Goal: Share content: Share content

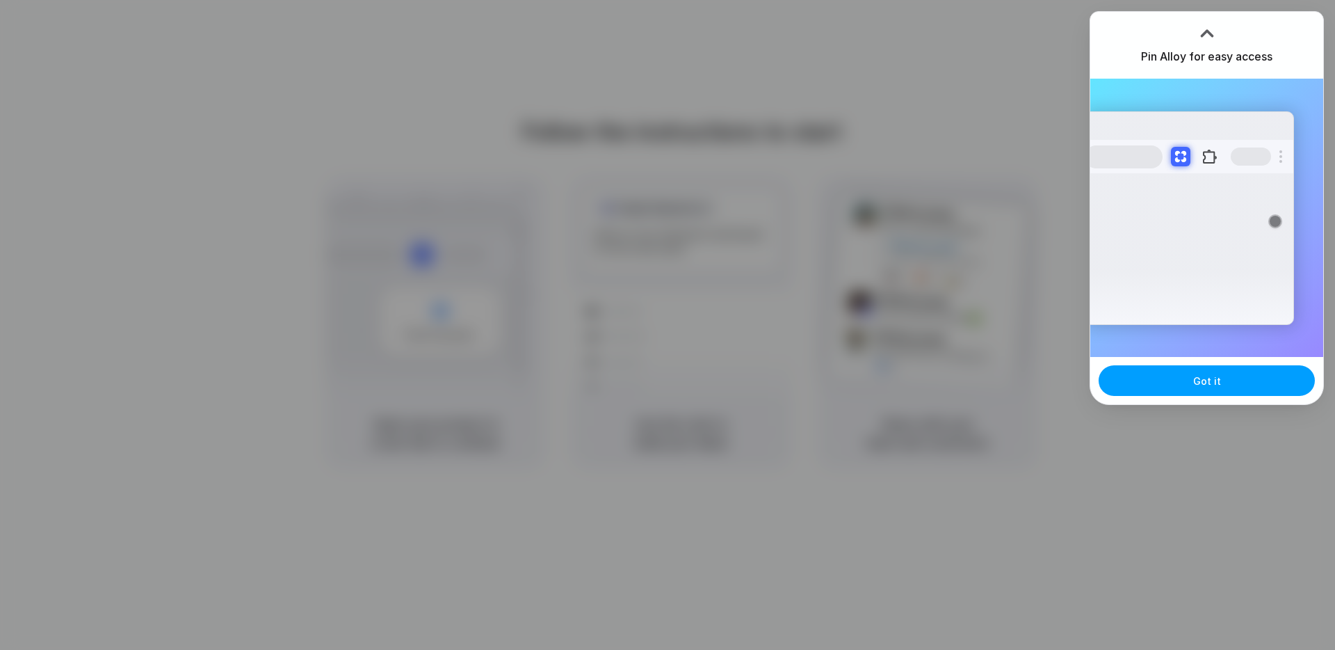
click at [1228, 383] on button "Got it" at bounding box center [1207, 380] width 216 height 31
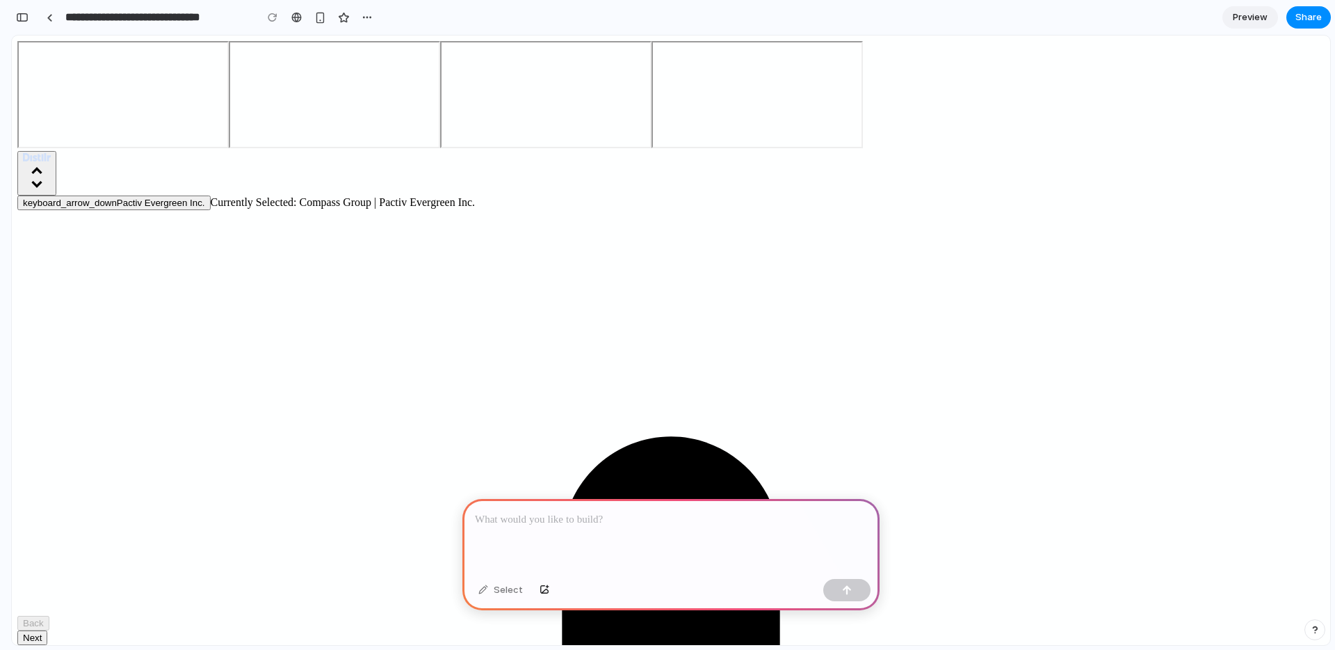
click at [666, 524] on p at bounding box center [671, 519] width 392 height 17
click at [495, 589] on div "Select" at bounding box center [501, 590] width 58 height 22
click at [850, 593] on div "button" at bounding box center [847, 590] width 10 height 10
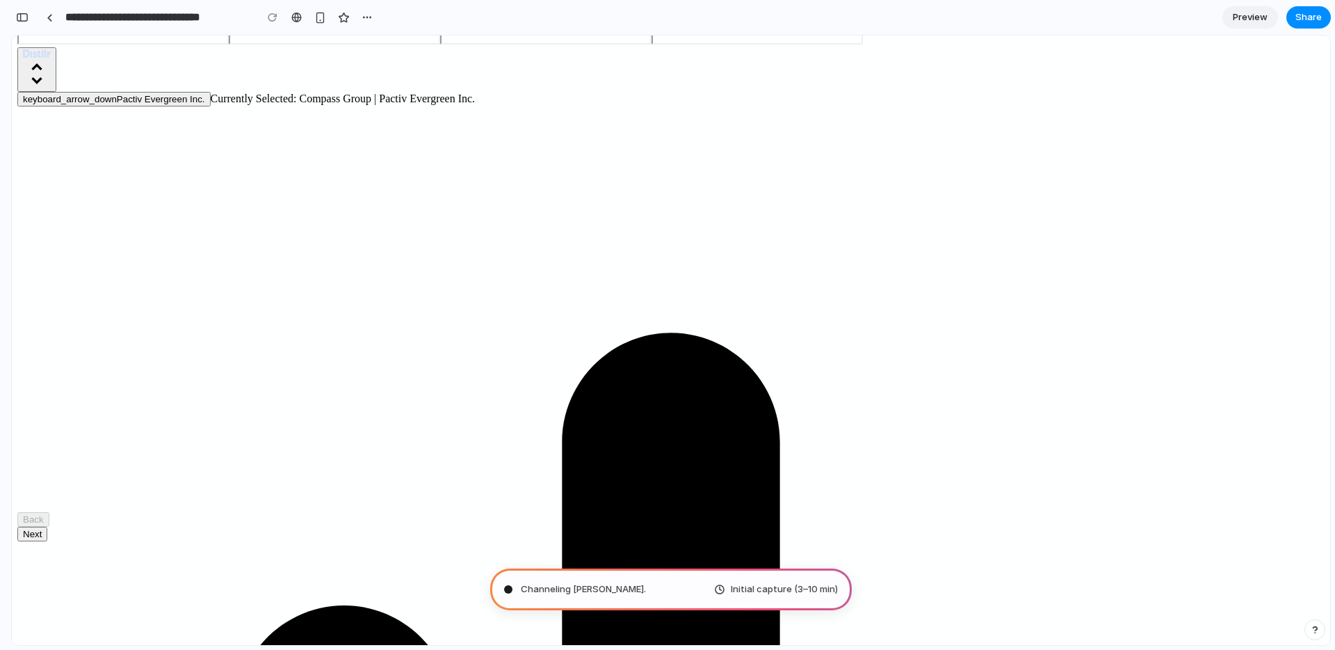
scroll to position [107, 0]
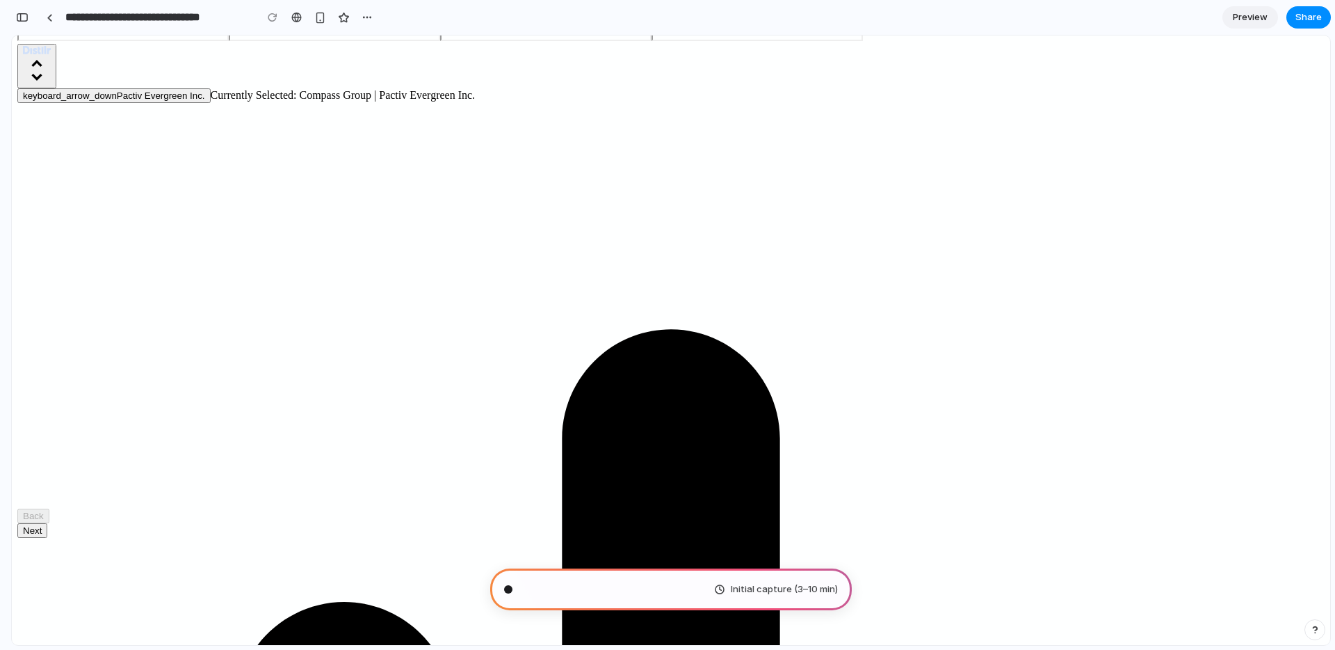
type input "**********"
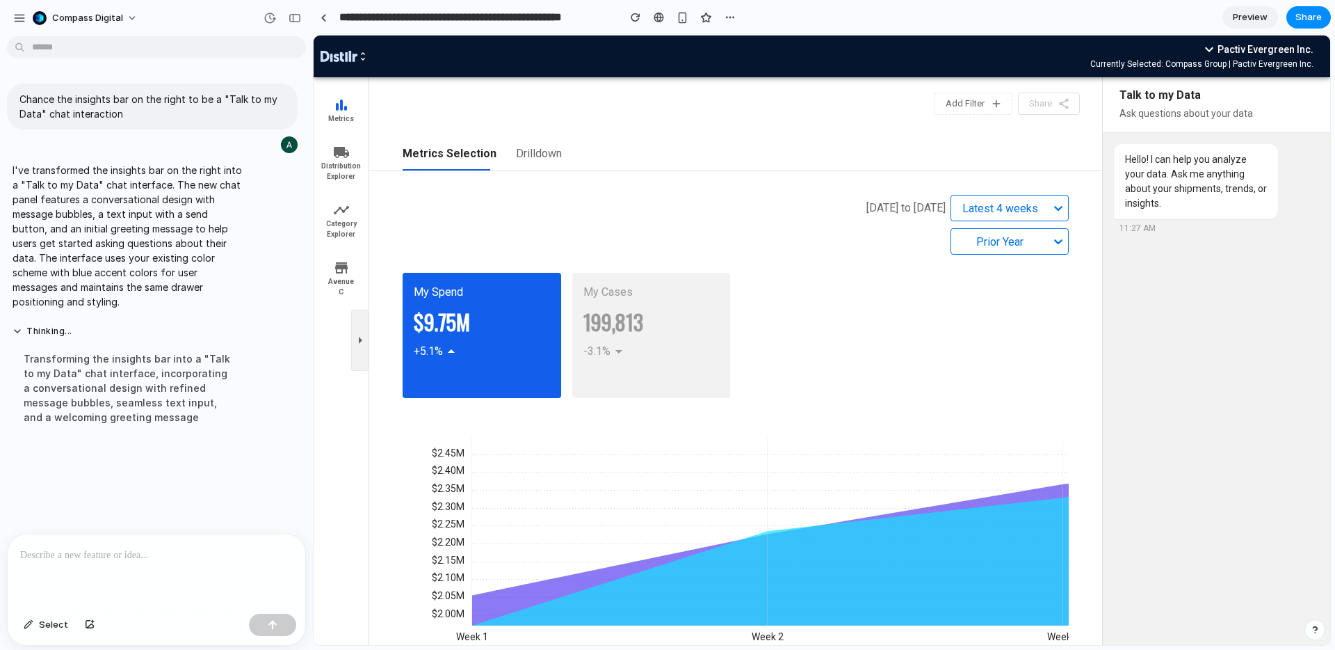
scroll to position [0, 0]
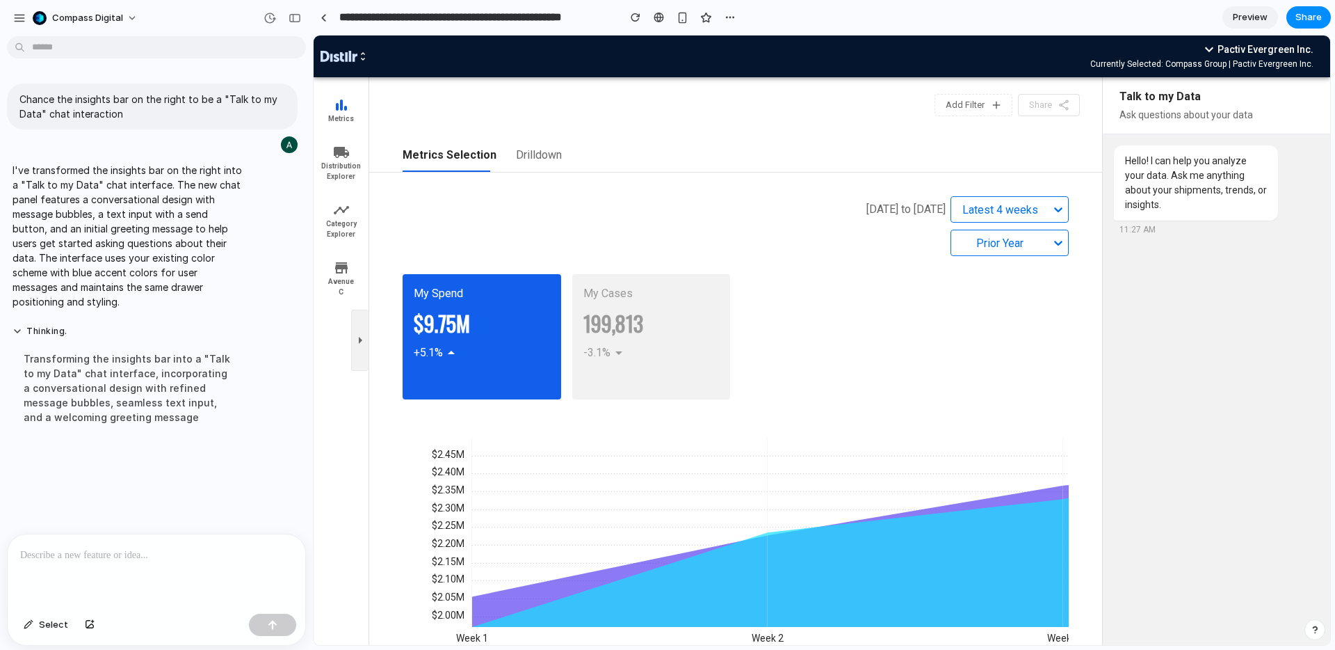
click at [1219, 581] on div "Hello! I can help you analyze your data. Ask me anything about your shipments, …" at bounding box center [1216, 406] width 227 height 545
click at [1201, 638] on div "Hello! I can help you analyze your data. Ask me anything about your shipments, …" at bounding box center [1216, 406] width 227 height 545
click at [188, 555] on p at bounding box center [156, 555] width 273 height 17
drag, startPoint x: 171, startPoint y: 540, endPoint x: 147, endPoint y: 538, distance: 23.7
click at [147, 538] on p "**********" at bounding box center [156, 546] width 273 height 33
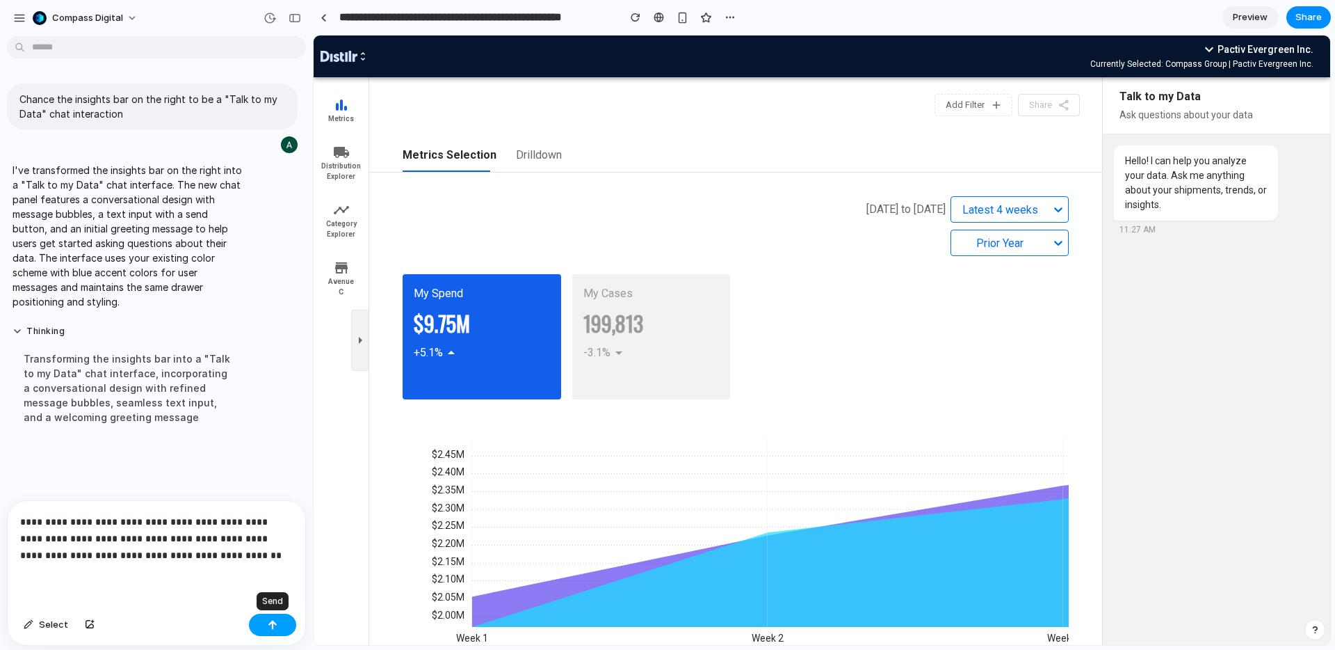
click at [283, 625] on button "button" at bounding box center [272, 624] width 47 height 22
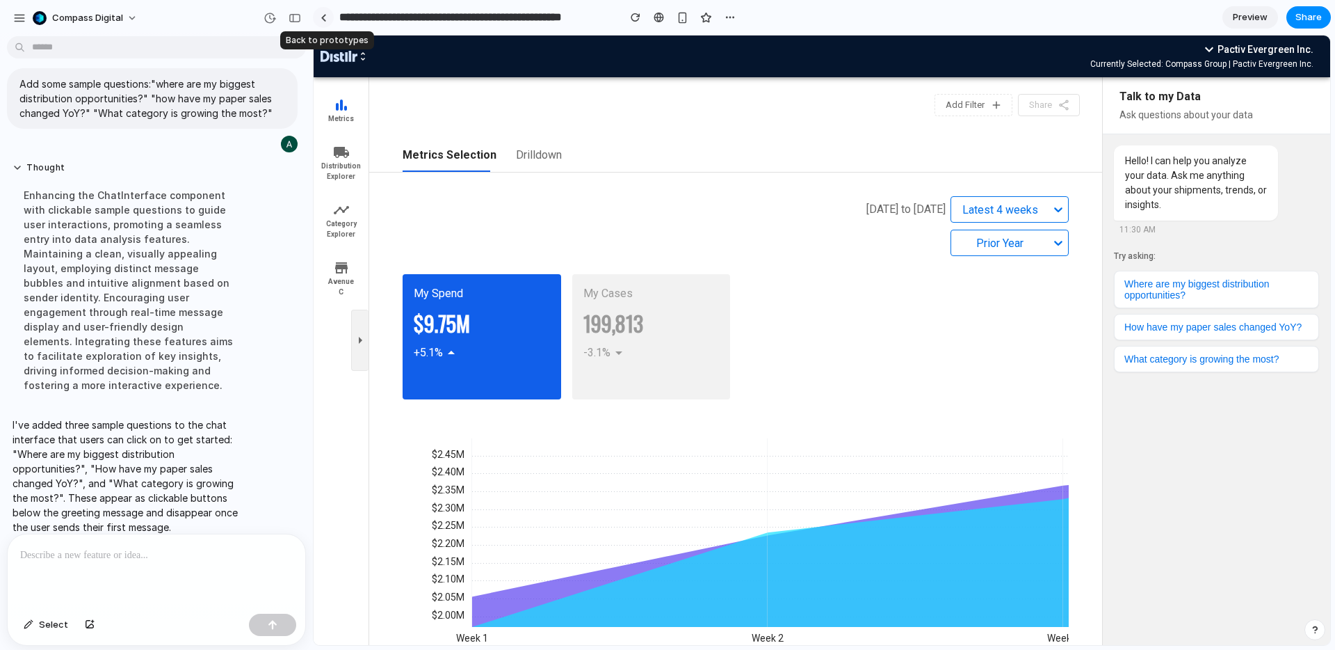
click at [326, 18] on link at bounding box center [323, 17] width 21 height 21
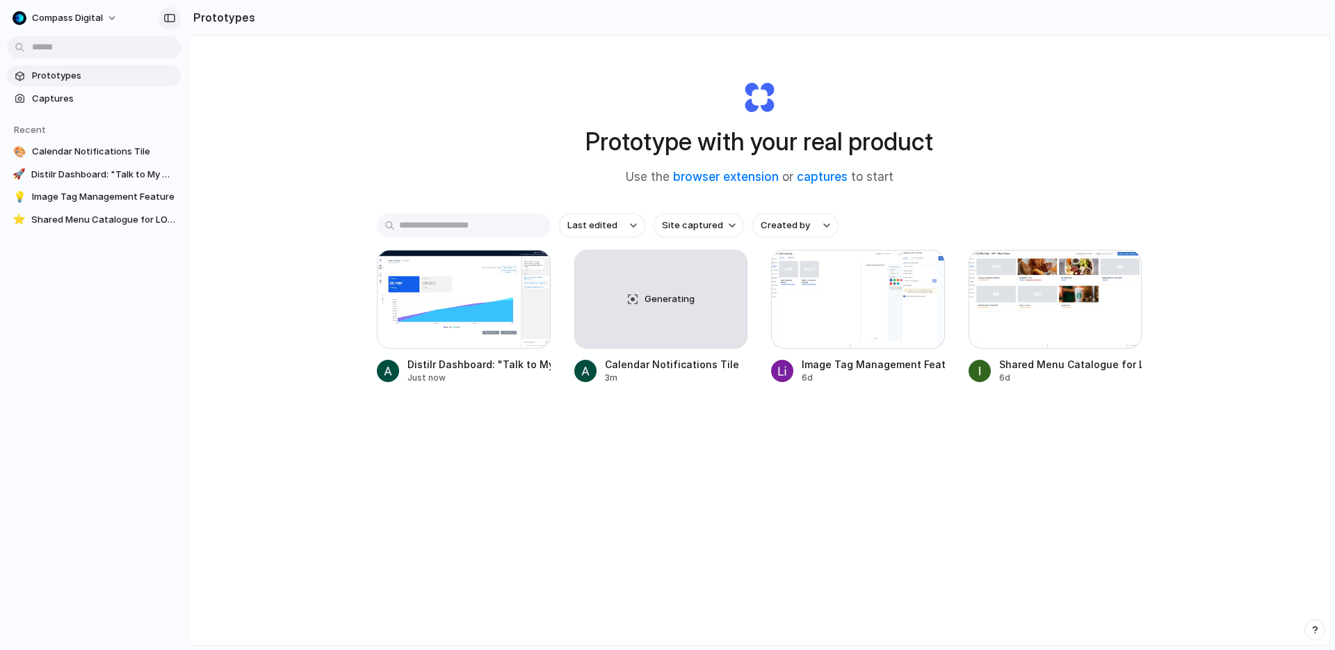
click at [168, 19] on div "button" at bounding box center [169, 18] width 13 height 10
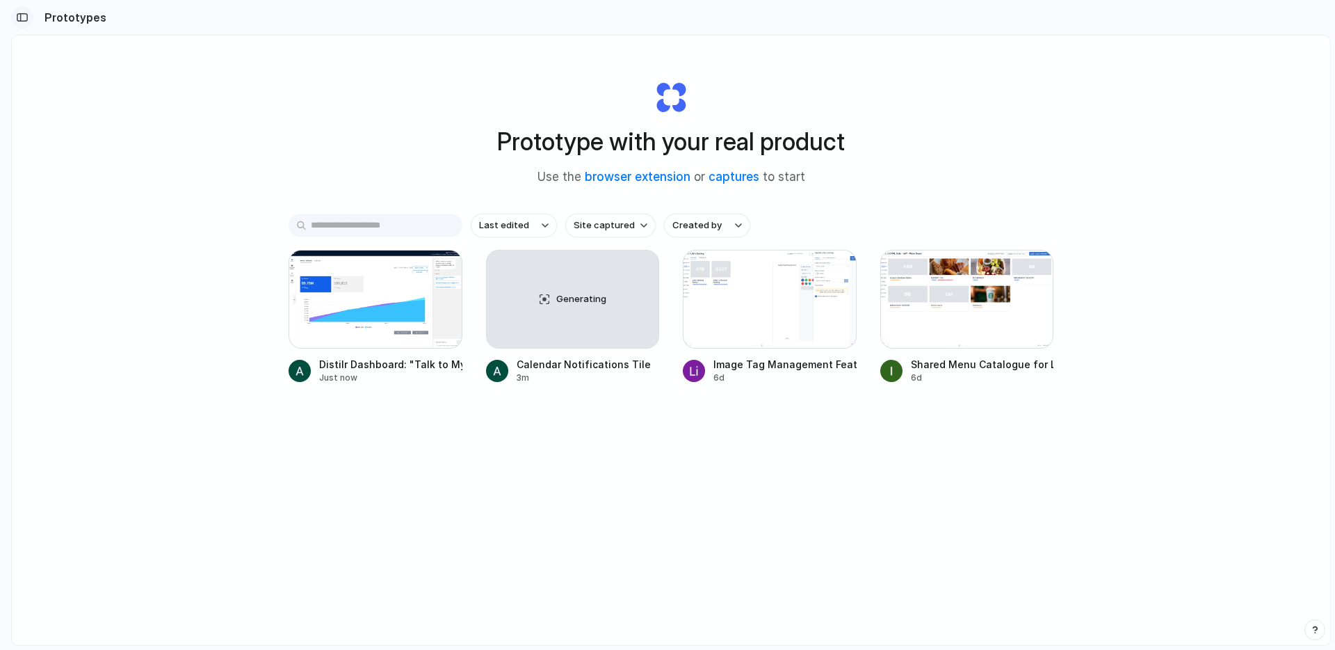
click at [24, 20] on div "button" at bounding box center [22, 18] width 13 height 10
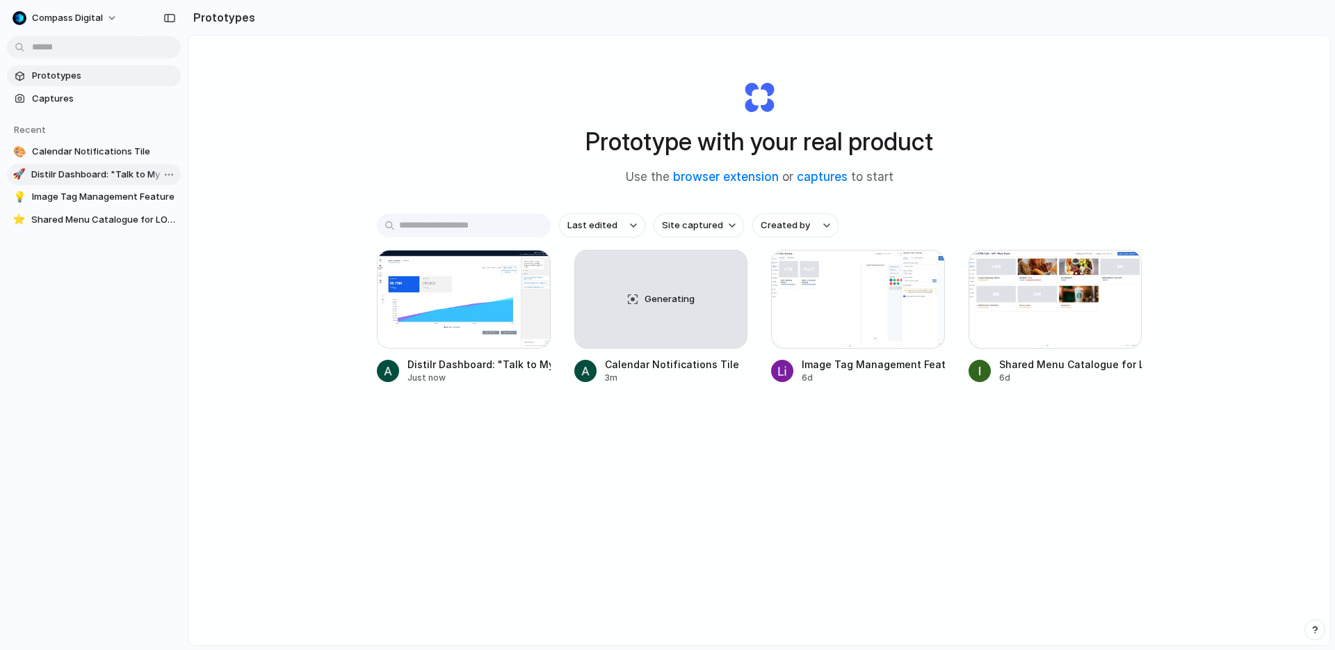
click at [99, 179] on span "Distilr Dashboard: "Talk to My Data" Chat Integration" at bounding box center [103, 175] width 144 height 14
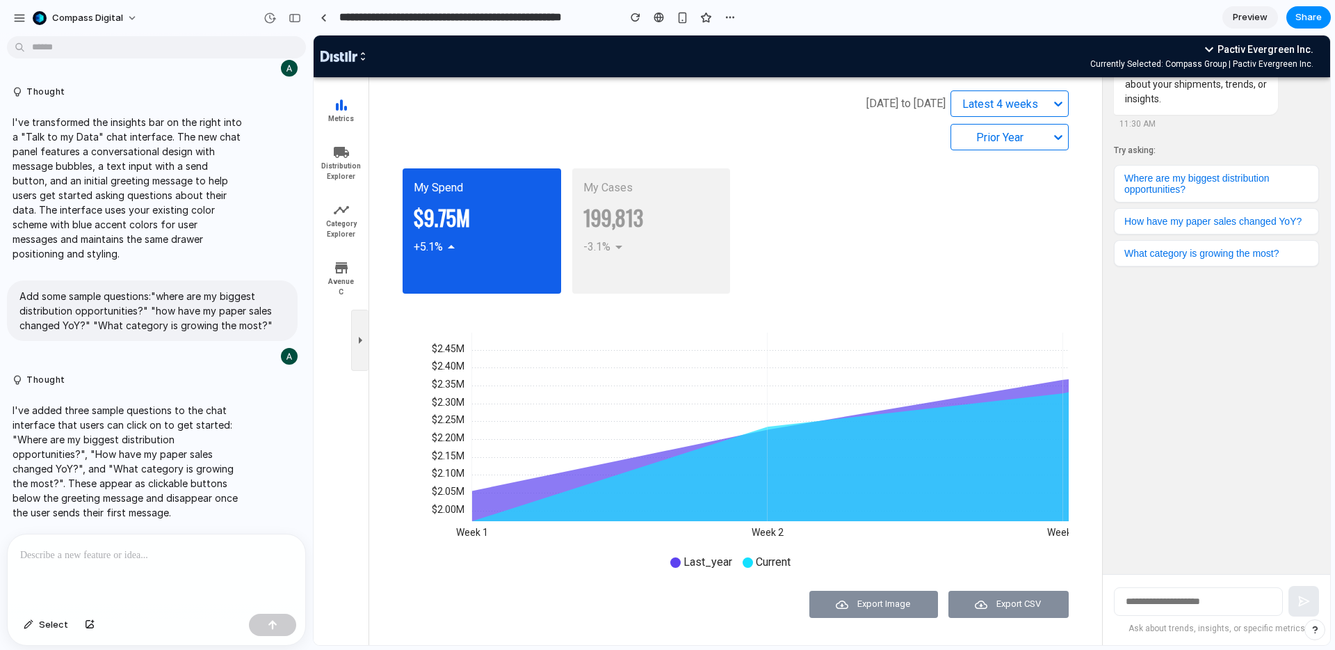
scroll to position [106, 0]
click at [296, 23] on button "button" at bounding box center [295, 18] width 22 height 22
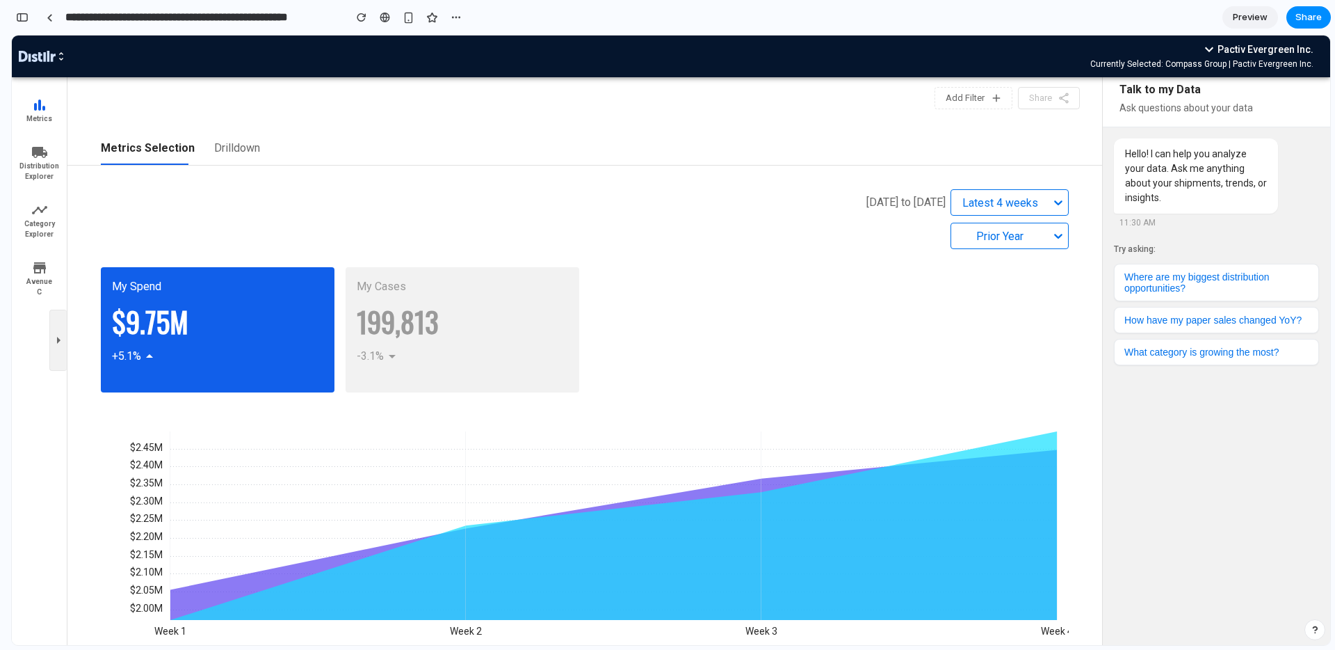
scroll to position [0, 0]
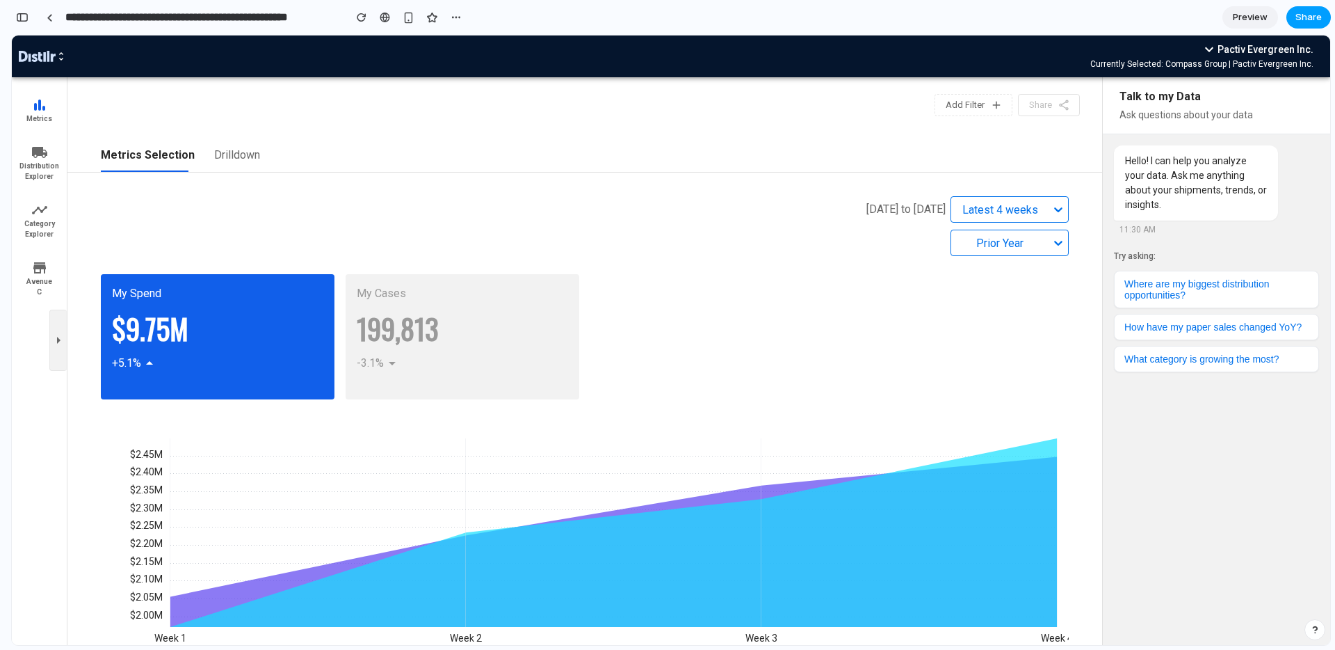
click at [1319, 15] on span "Share" at bounding box center [1309, 17] width 26 height 14
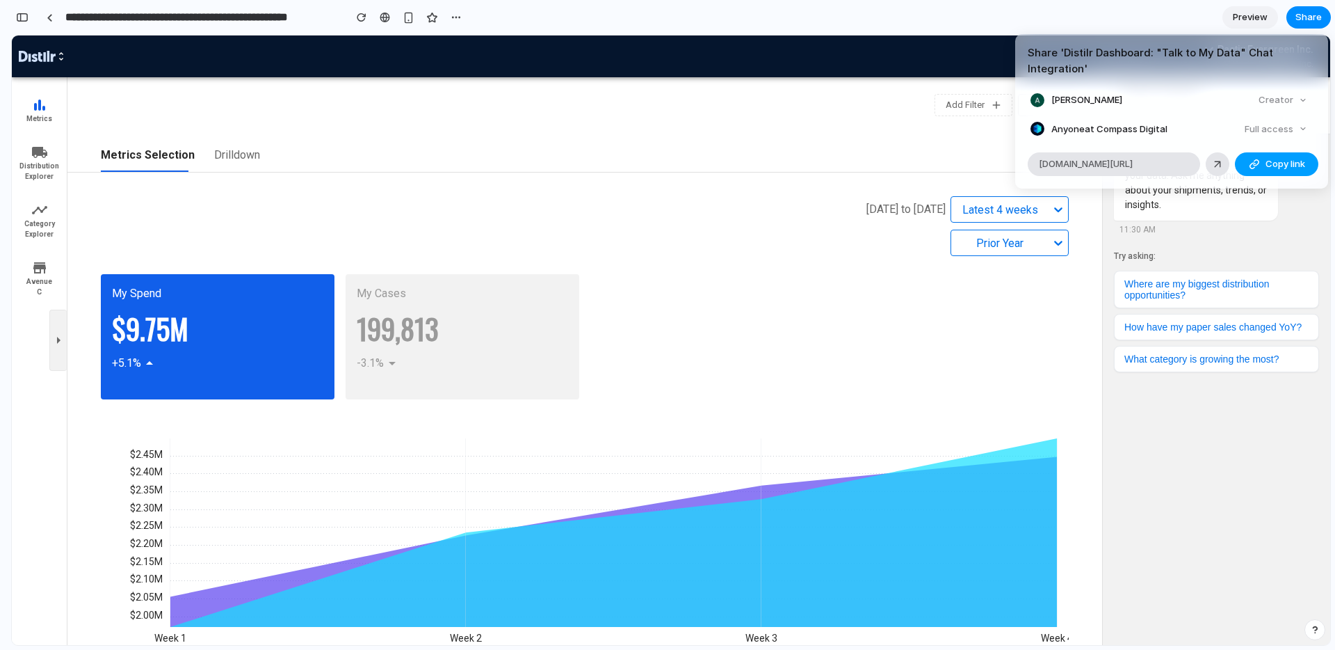
click at [1299, 166] on span "Copy link" at bounding box center [1286, 164] width 40 height 14
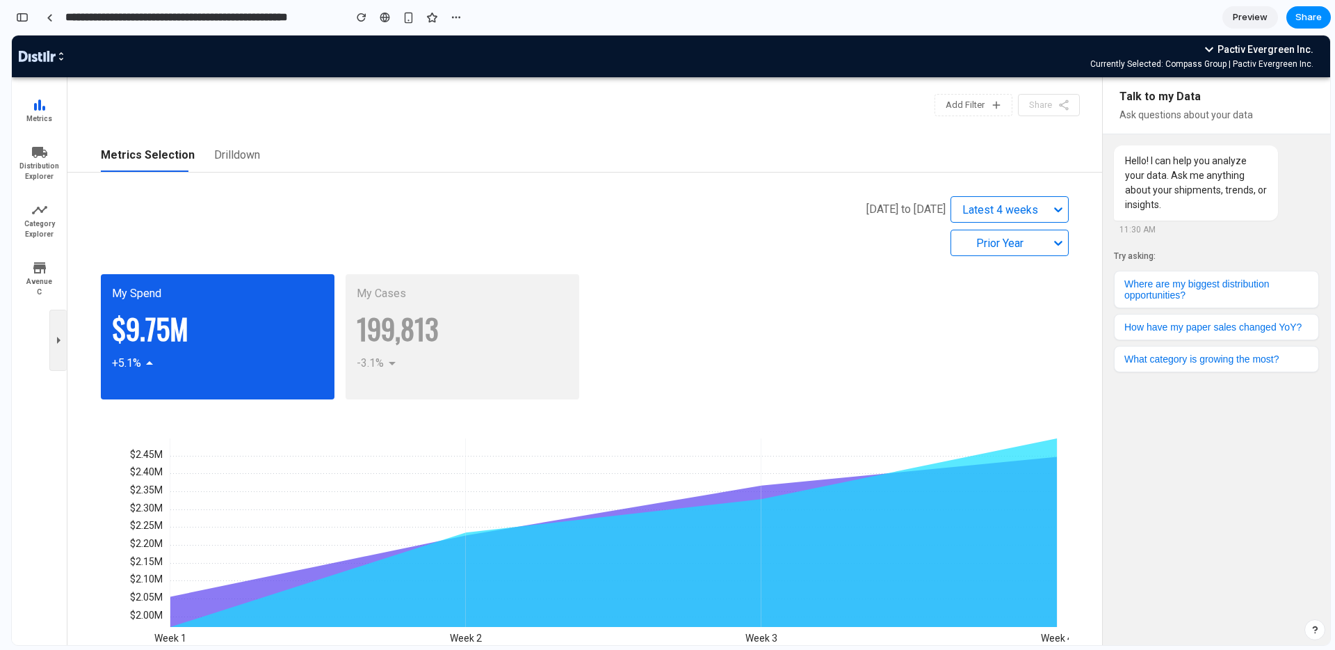
click at [830, 98] on div "Share ' Distilr Dashboard: "Talk to My Data" Chat Integration ' Alexandra Sluch…" at bounding box center [667, 325] width 1335 height 650
click at [1317, 16] on span "Share" at bounding box center [1309, 17] width 26 height 14
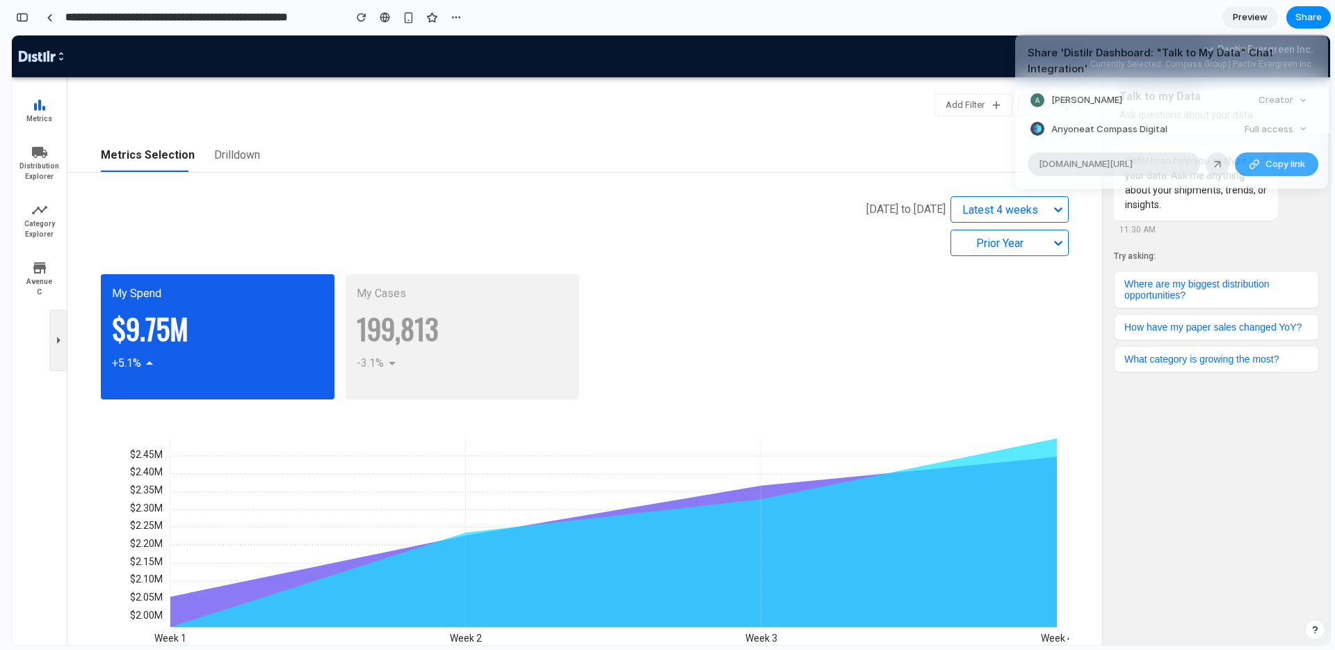
click at [1288, 133] on div "Full access" at bounding box center [1276, 129] width 74 height 19
click at [1299, 128] on div "Full access" at bounding box center [1276, 129] width 74 height 19
click at [1295, 168] on span "Copy link" at bounding box center [1286, 164] width 40 height 14
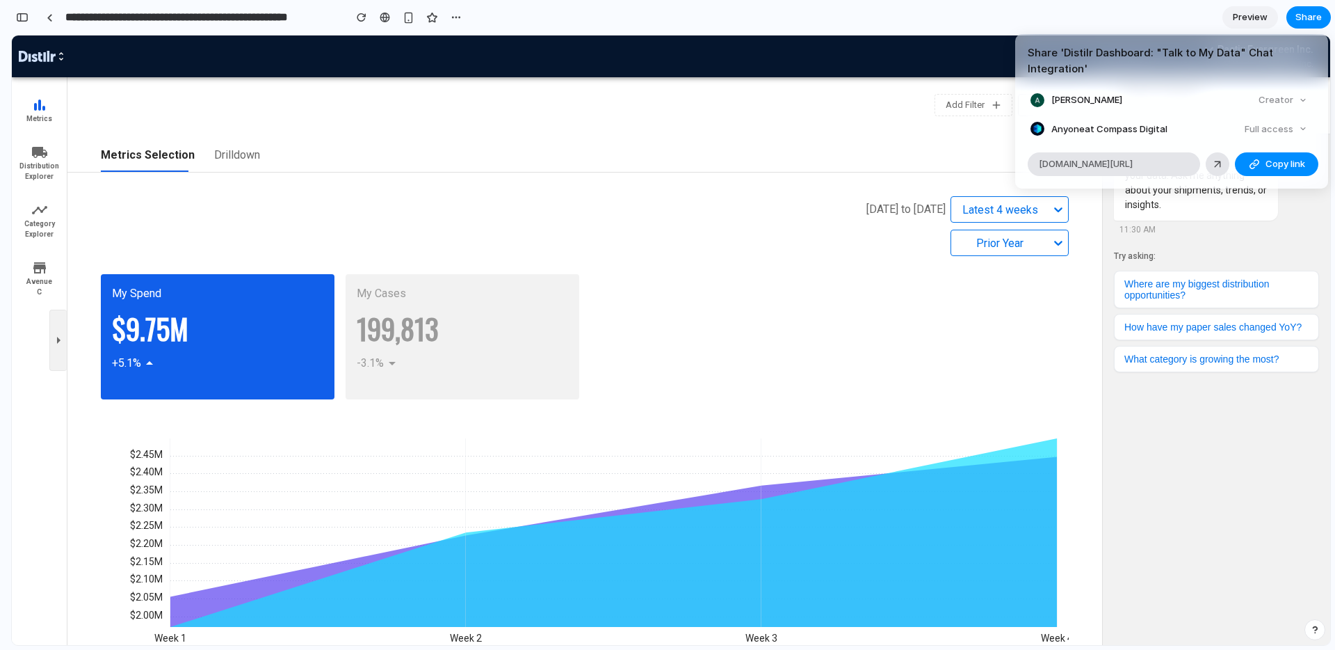
click at [1292, 259] on div "Share ' Distilr Dashboard: "Talk to My Data" Chat Integration ' Alexandra Sluch…" at bounding box center [667, 325] width 1335 height 650
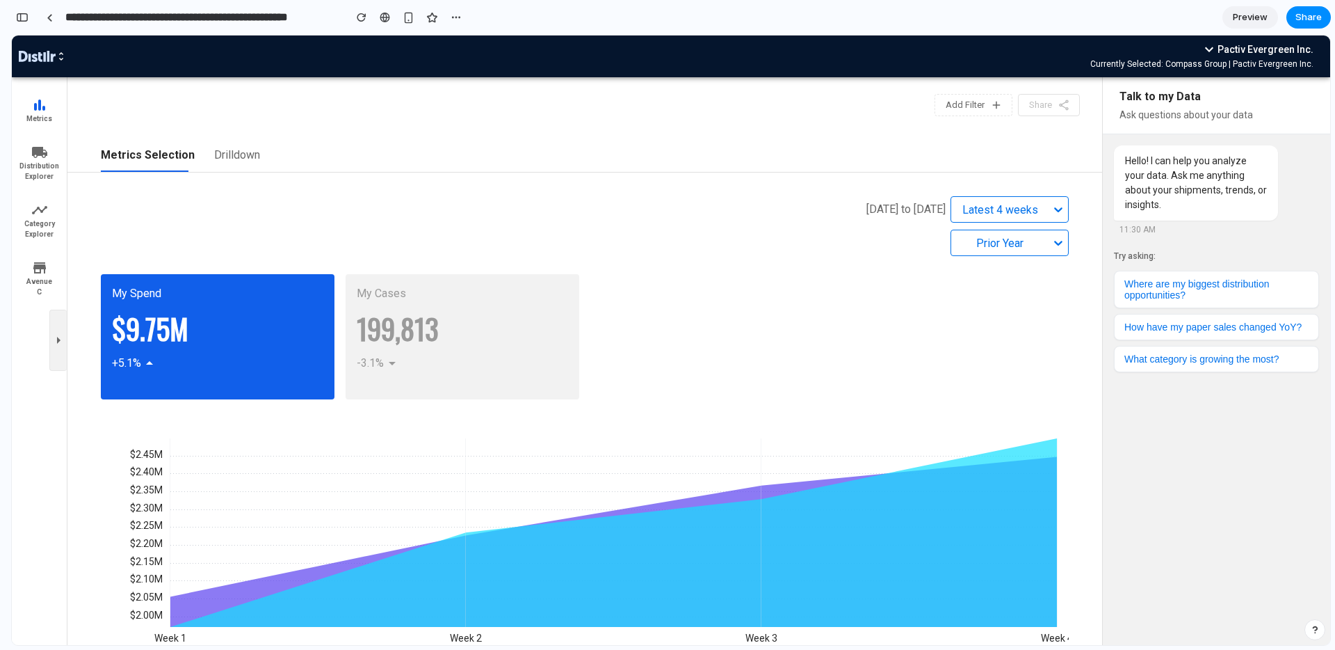
click at [229, 159] on button "Drilldown" at bounding box center [237, 154] width 63 height 33
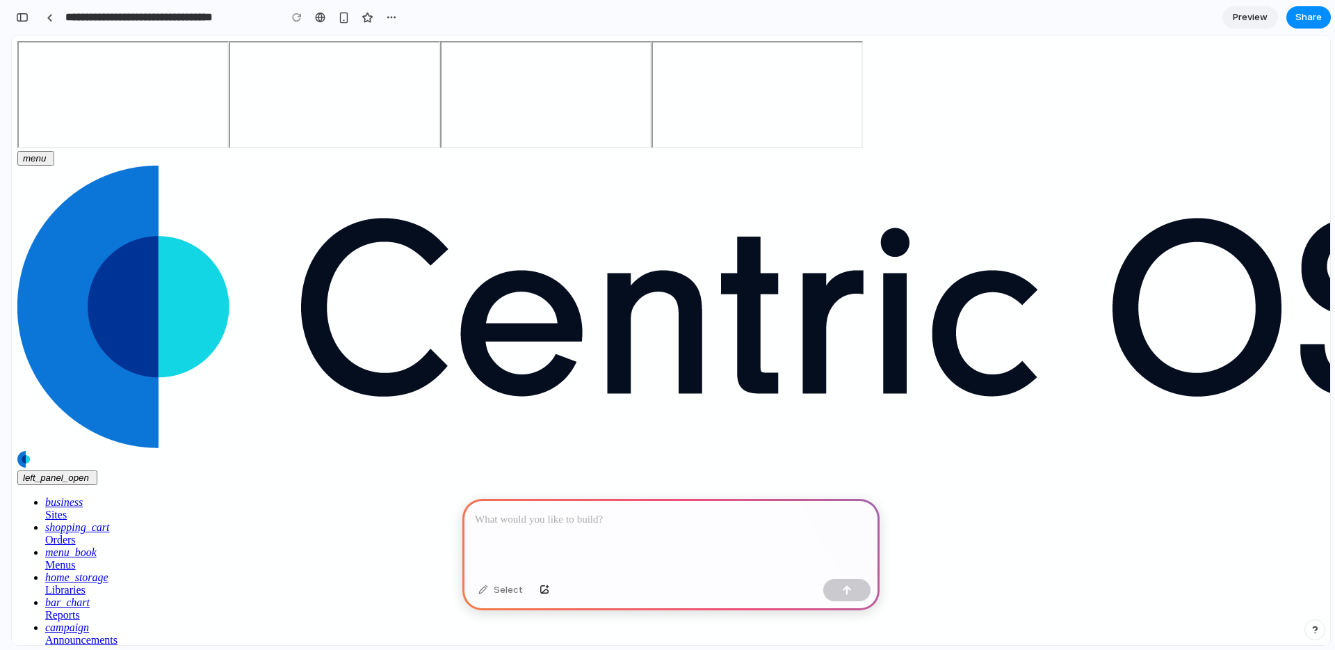
click at [543, 521] on p at bounding box center [671, 519] width 392 height 17
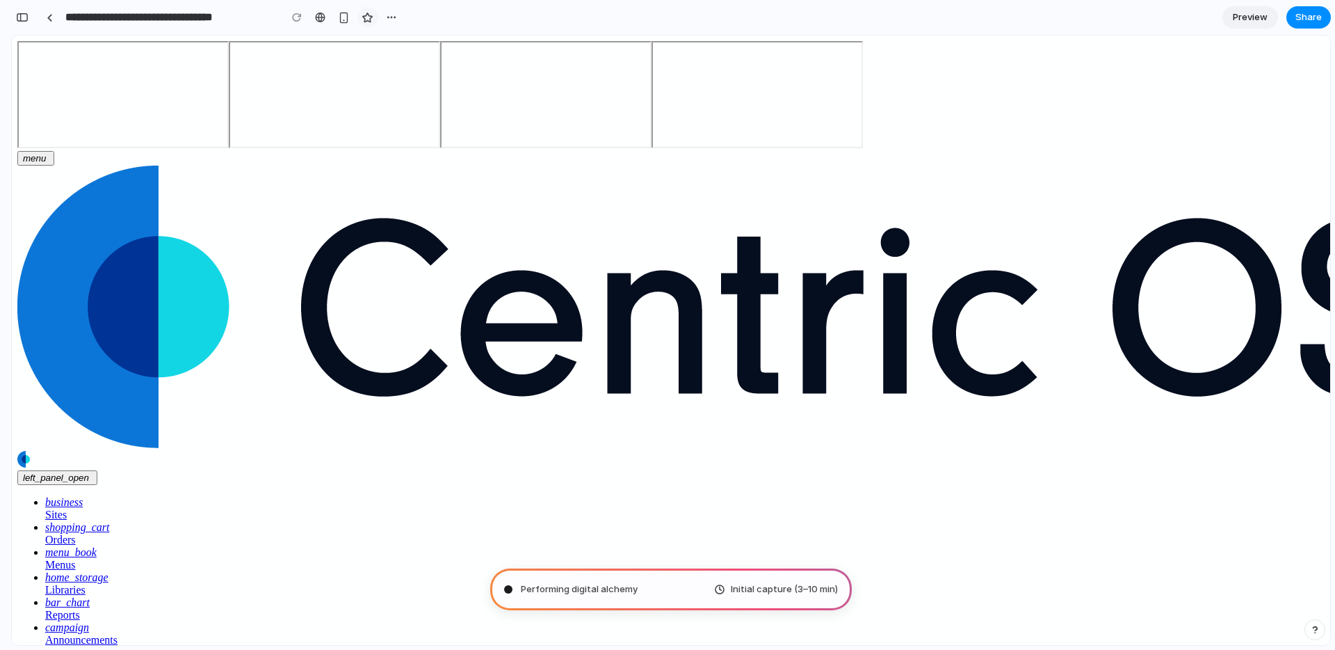
type input "**********"
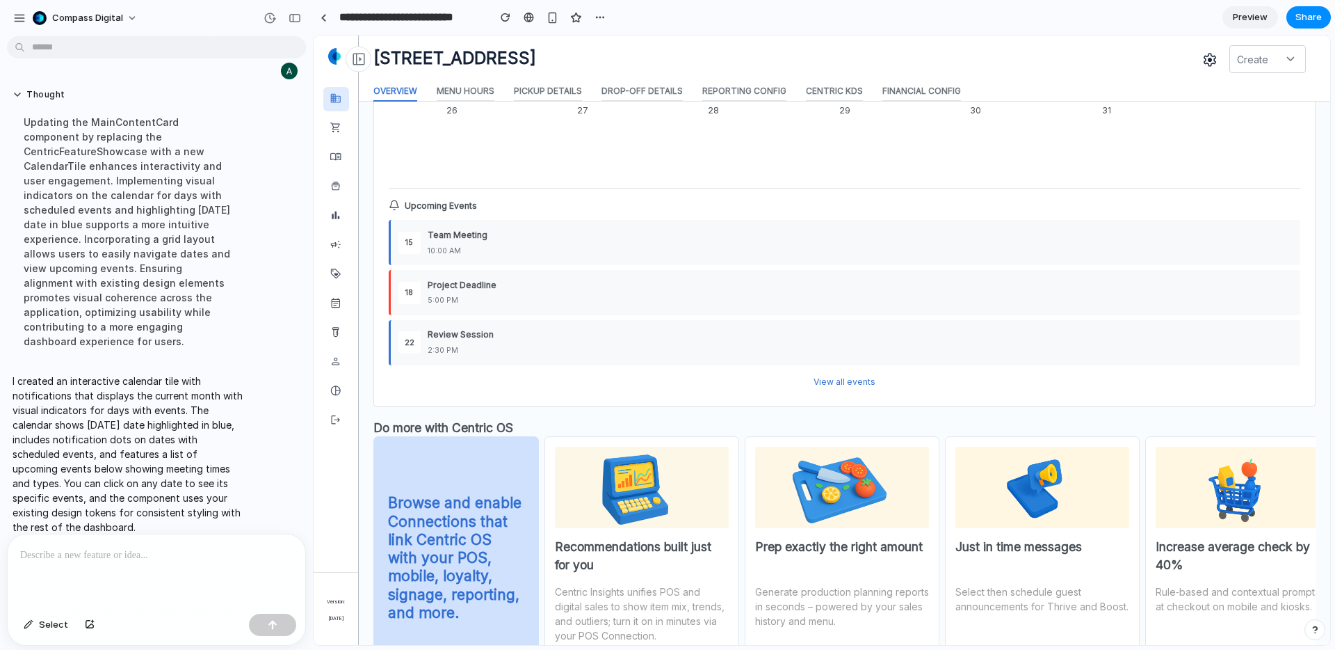
scroll to position [1735, 0]
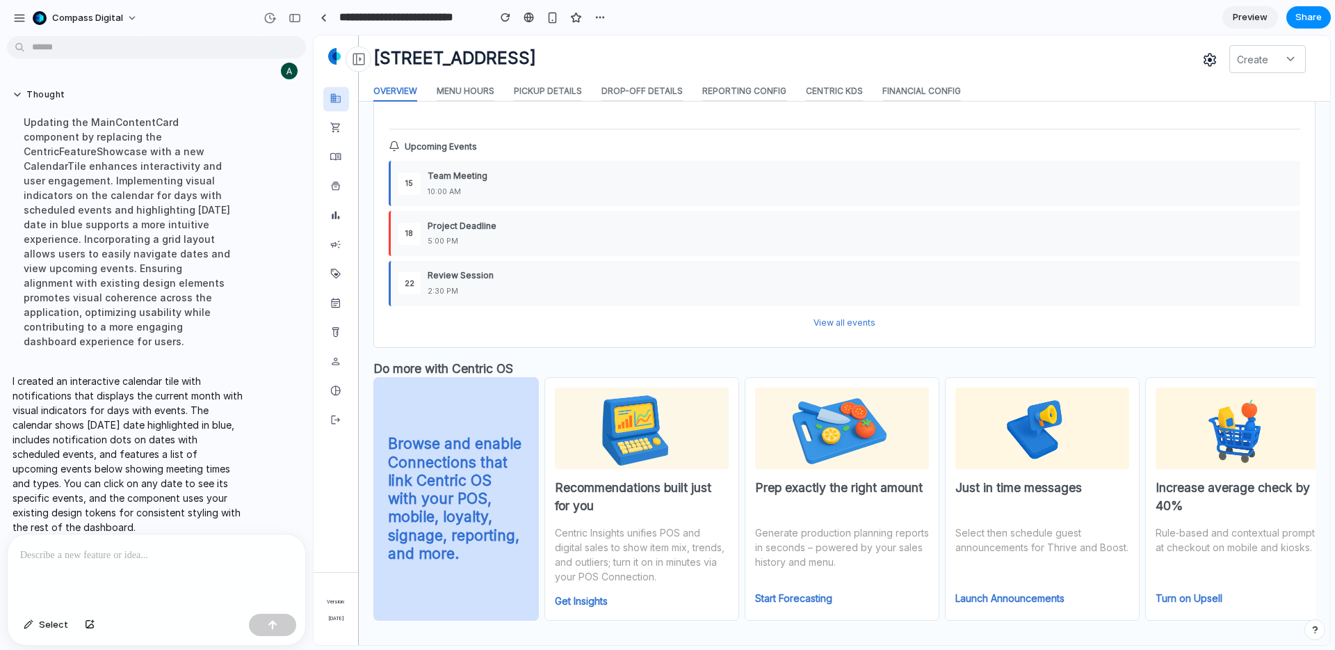
click at [147, 547] on p at bounding box center [156, 555] width 273 height 17
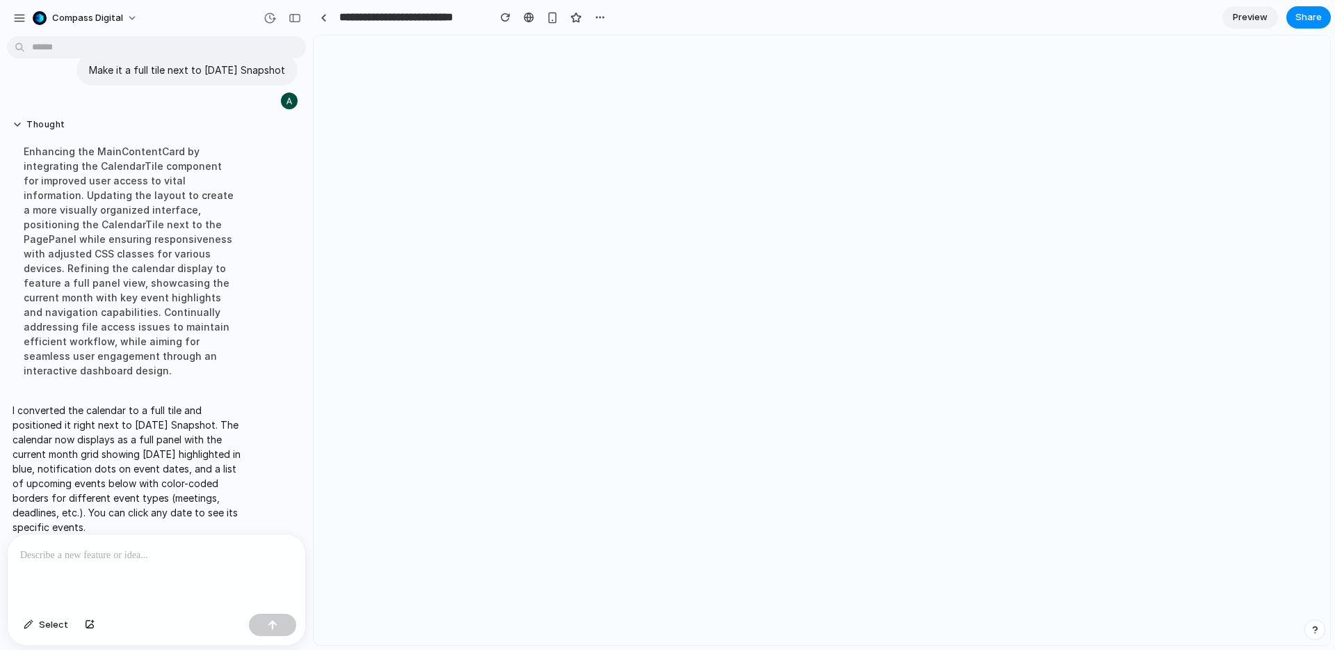
scroll to position [0, 0]
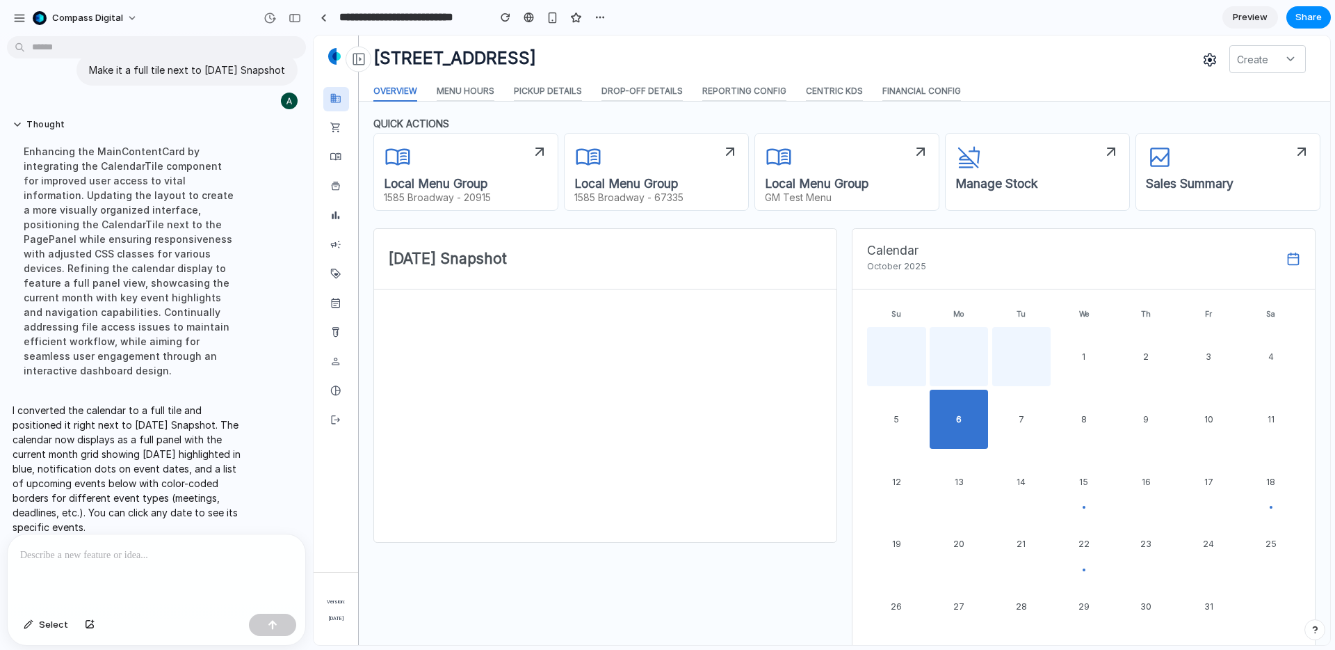
click at [164, 555] on p at bounding box center [156, 555] width 273 height 17
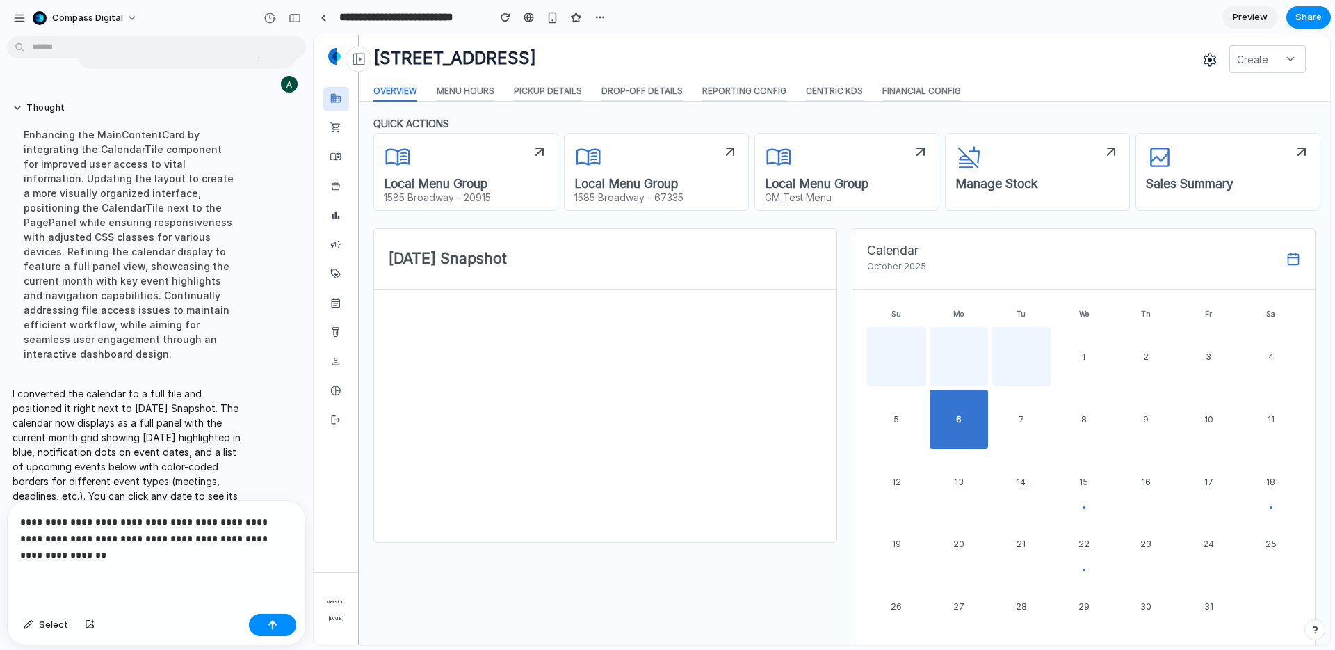
scroll to position [563, 0]
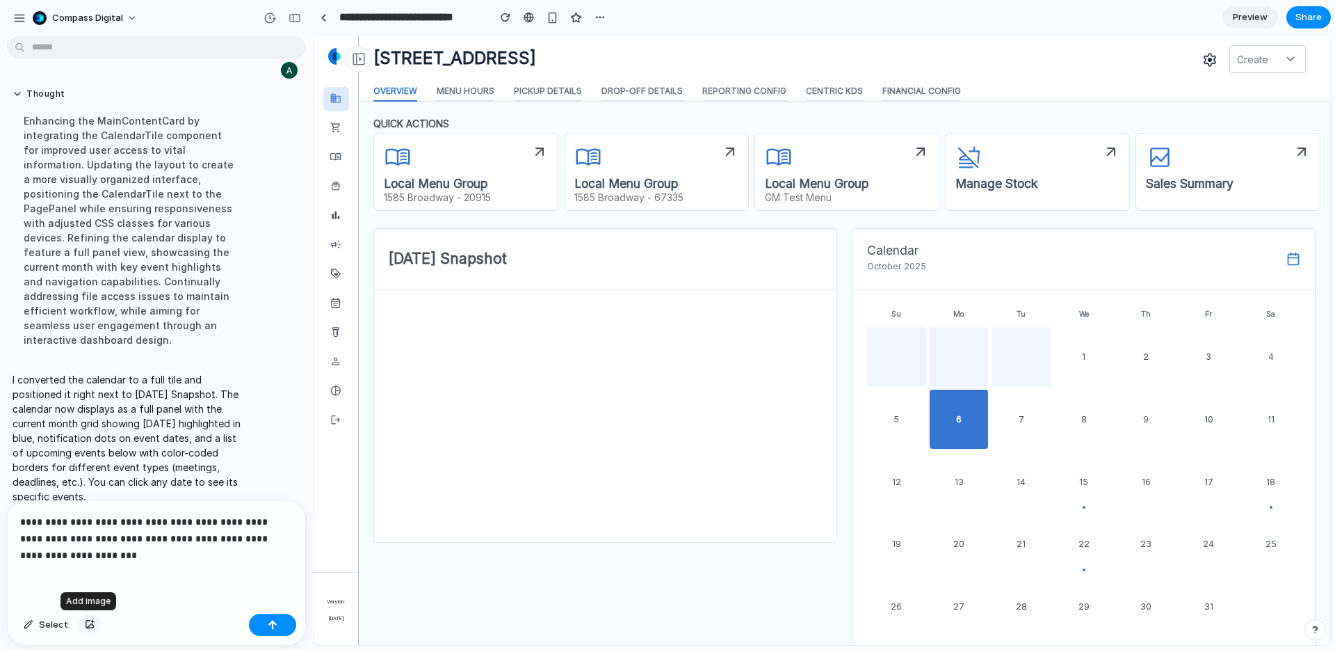
click at [91, 625] on div "button" at bounding box center [90, 624] width 10 height 8
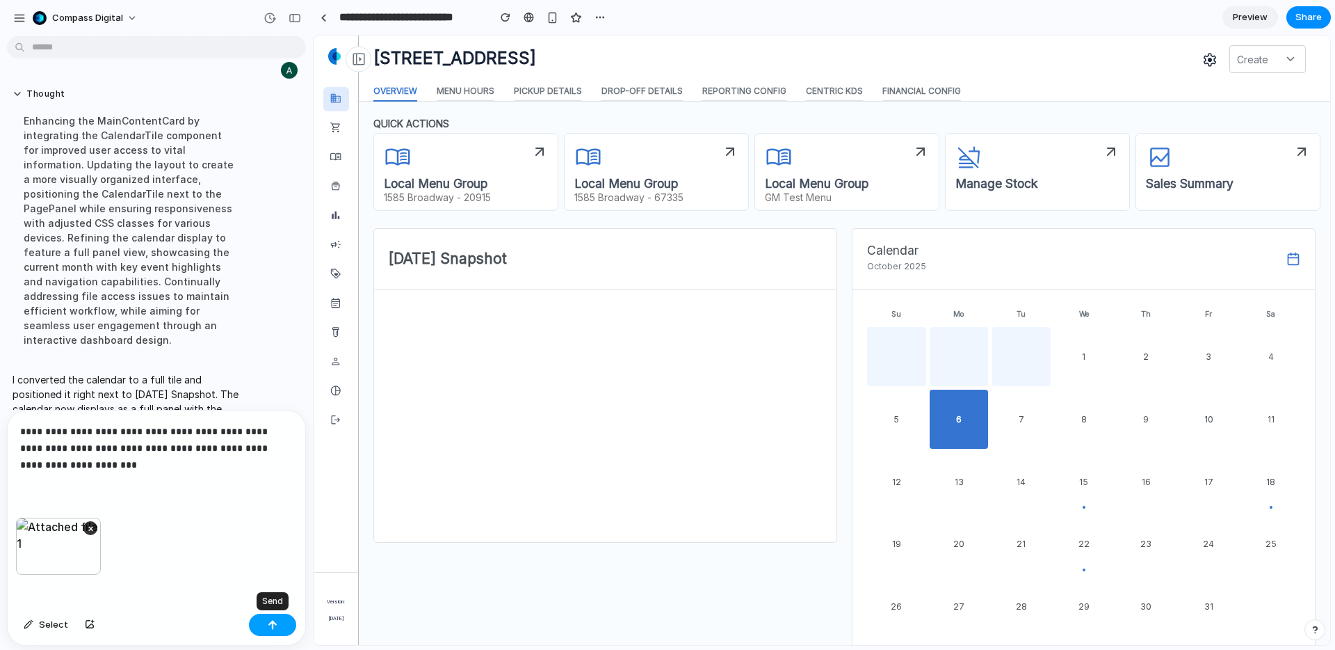
click at [270, 629] on button "button" at bounding box center [272, 624] width 47 height 22
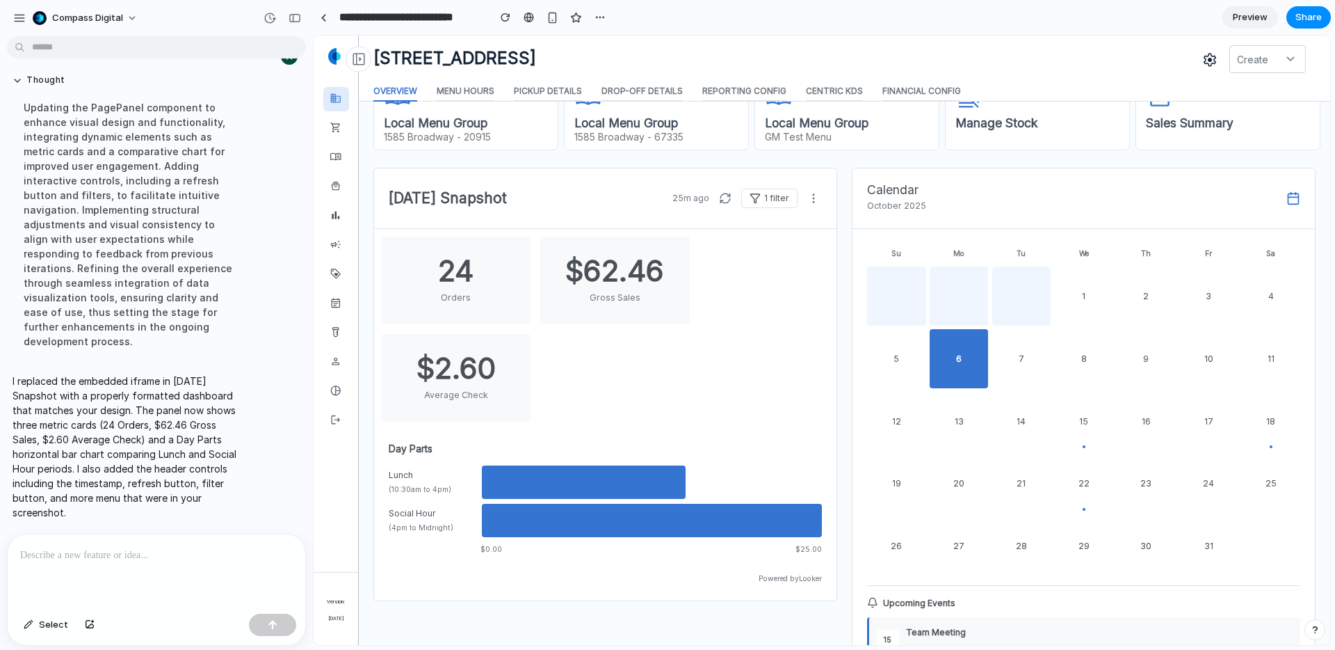
scroll to position [0, 0]
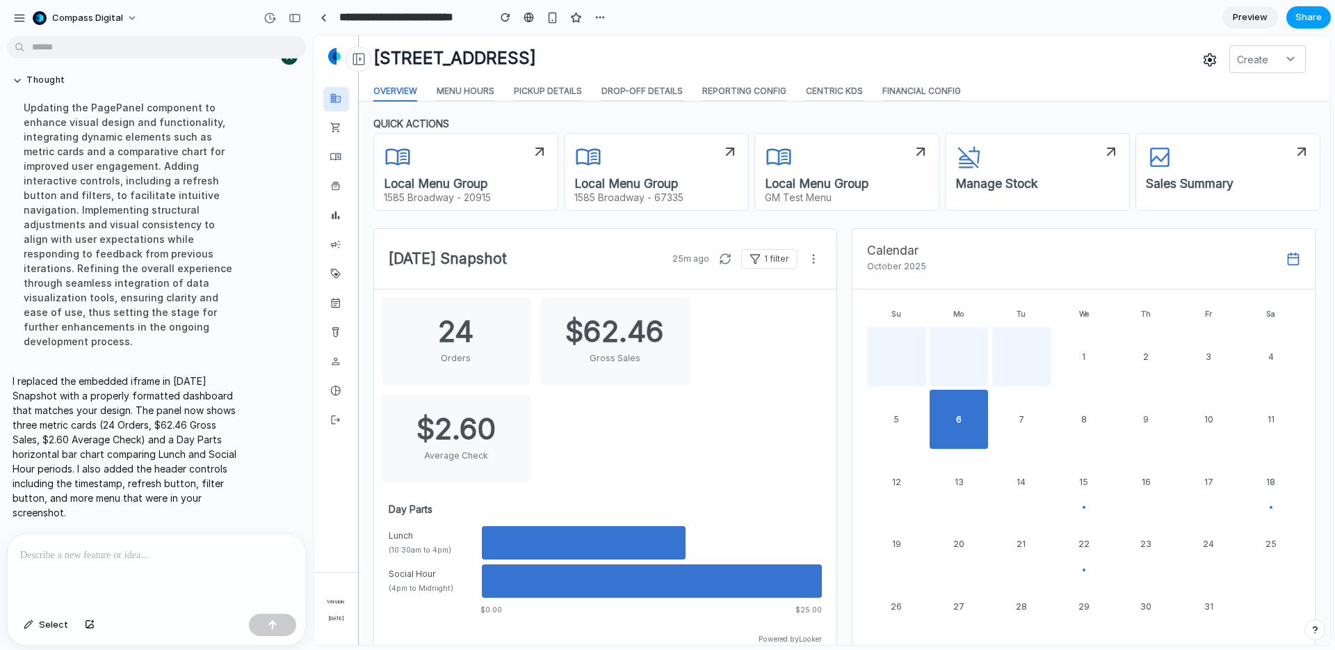
click at [1304, 22] on span "Share" at bounding box center [1309, 17] width 26 height 14
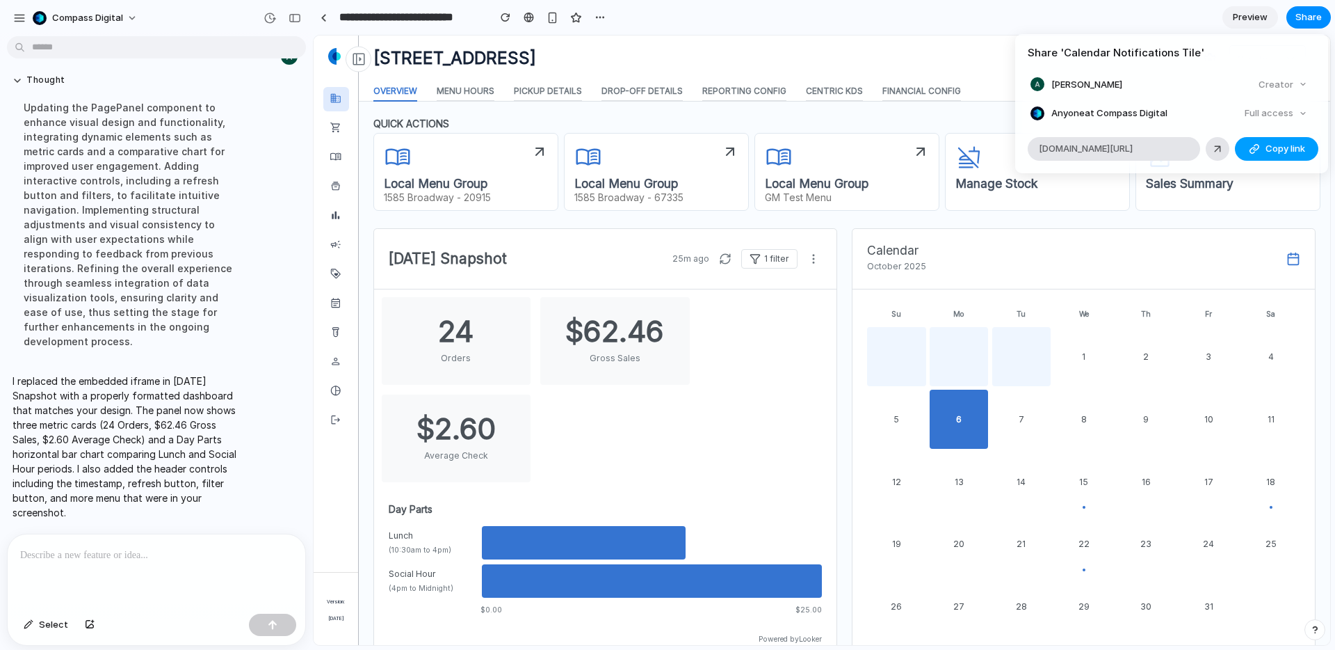
click at [1286, 147] on span "Copy link" at bounding box center [1286, 149] width 40 height 14
click at [1294, 150] on span "Copy link" at bounding box center [1286, 149] width 40 height 14
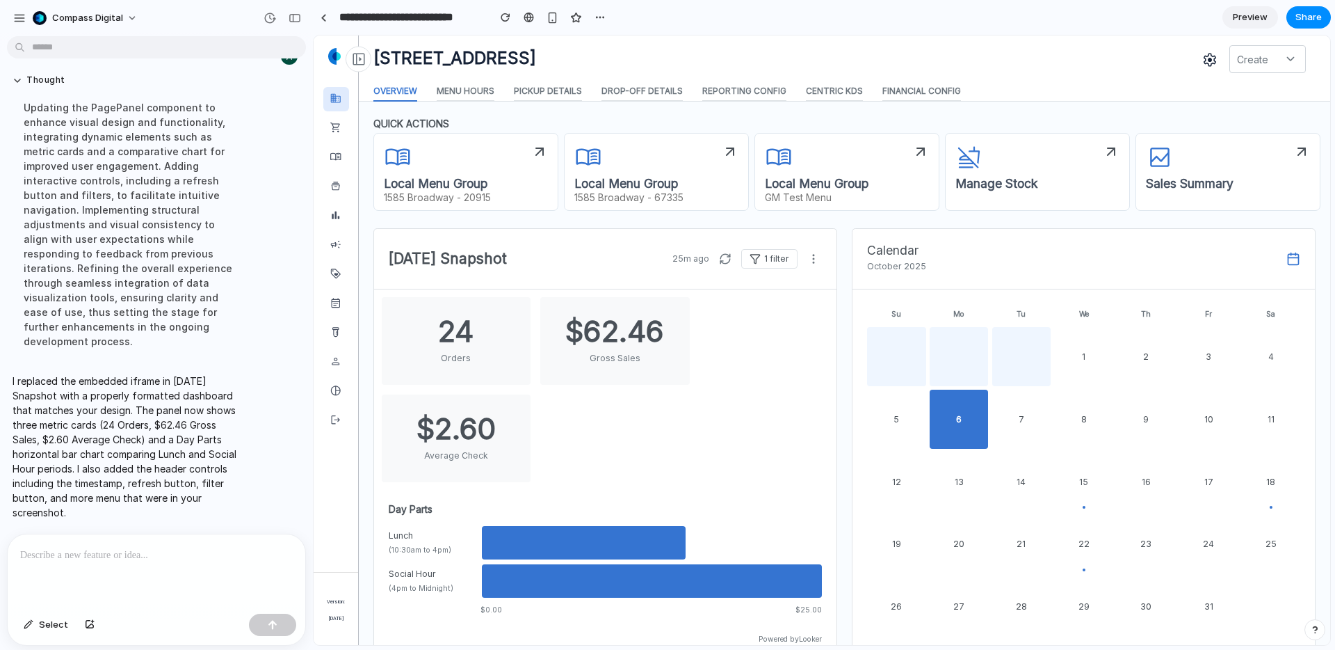
click at [1045, 229] on div "Share ' Calendar Notifications Tile ' Alexandra Sluchevsky Creator Anyone at Co…" at bounding box center [667, 325] width 1335 height 650
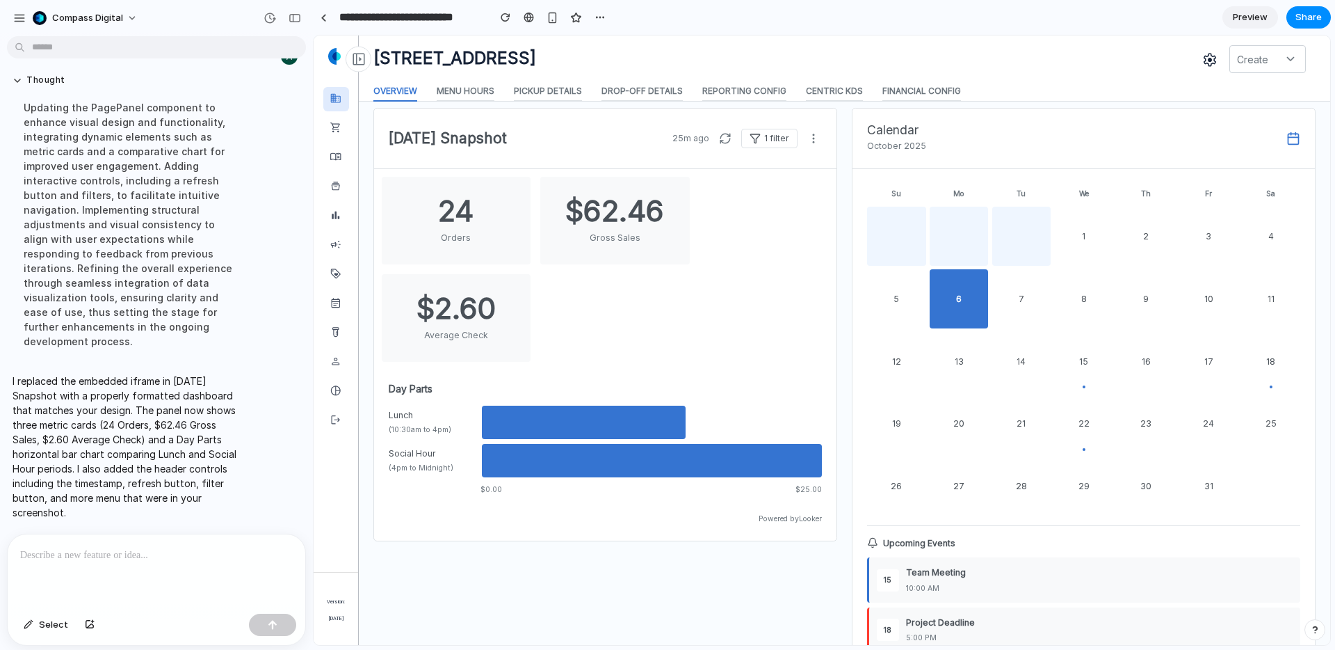
scroll to position [129, 0]
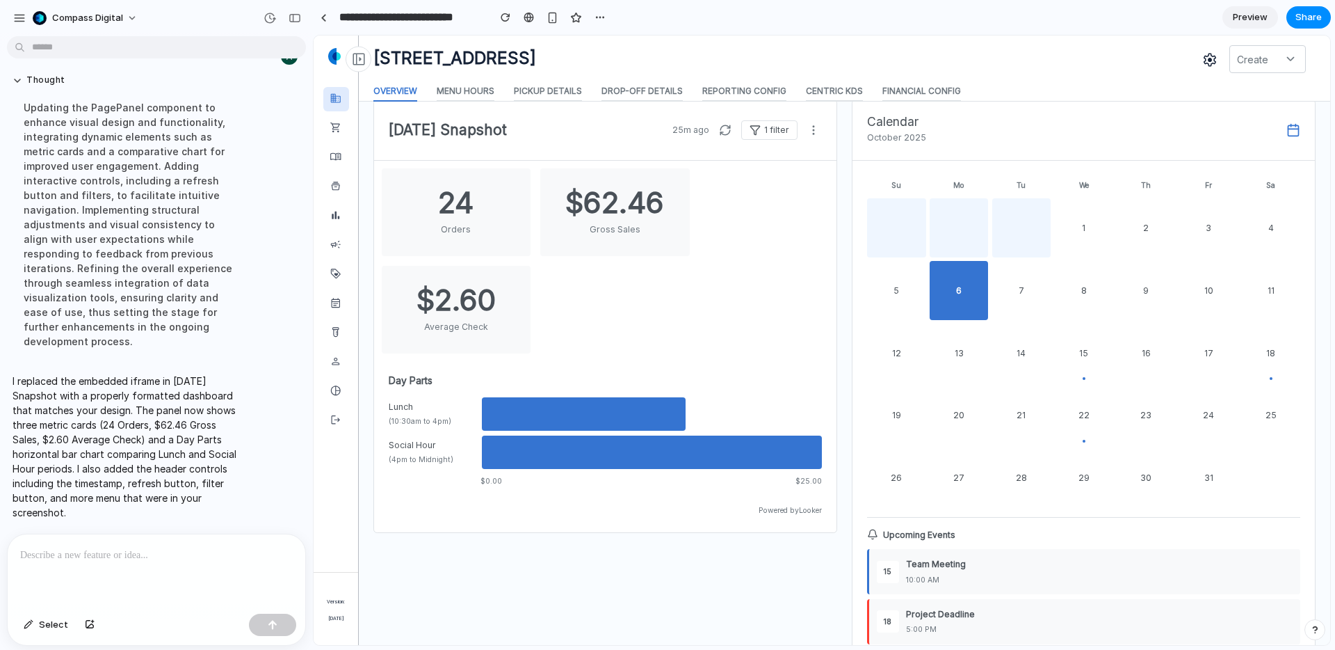
drag, startPoint x: 640, startPoint y: 416, endPoint x: 591, endPoint y: 396, distance: 52.7
click at [639, 415] on div at bounding box center [584, 413] width 204 height 33
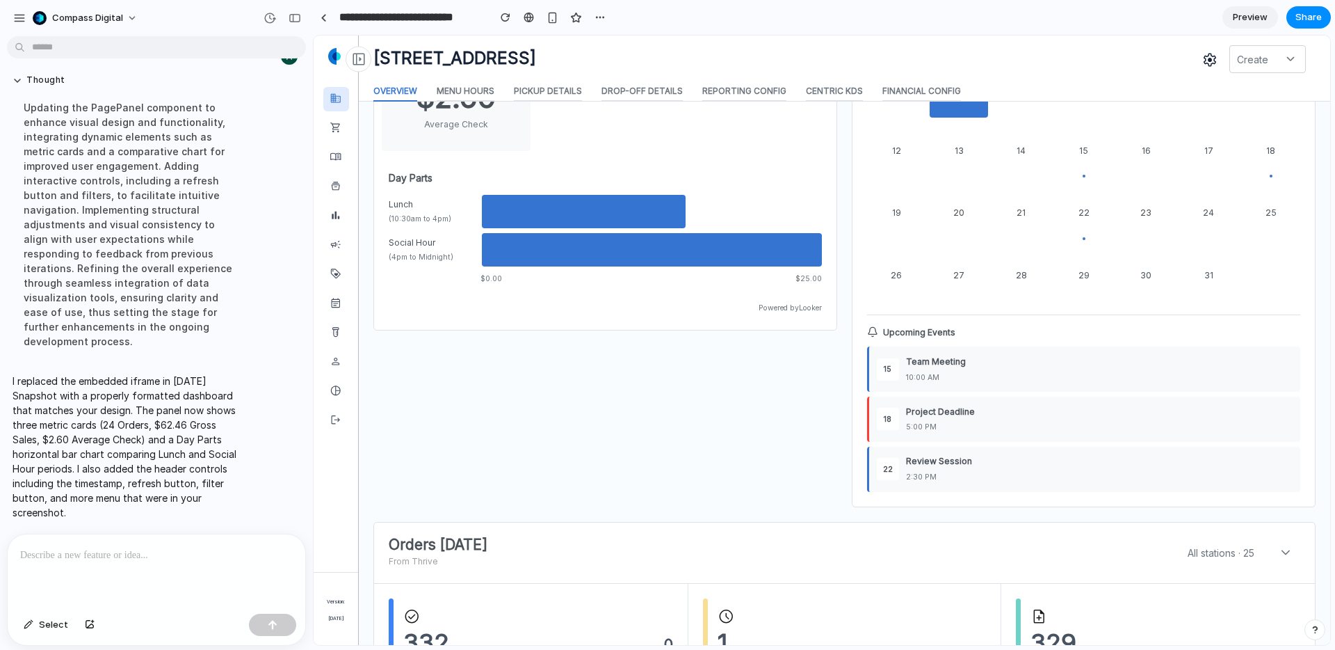
scroll to position [360, 0]
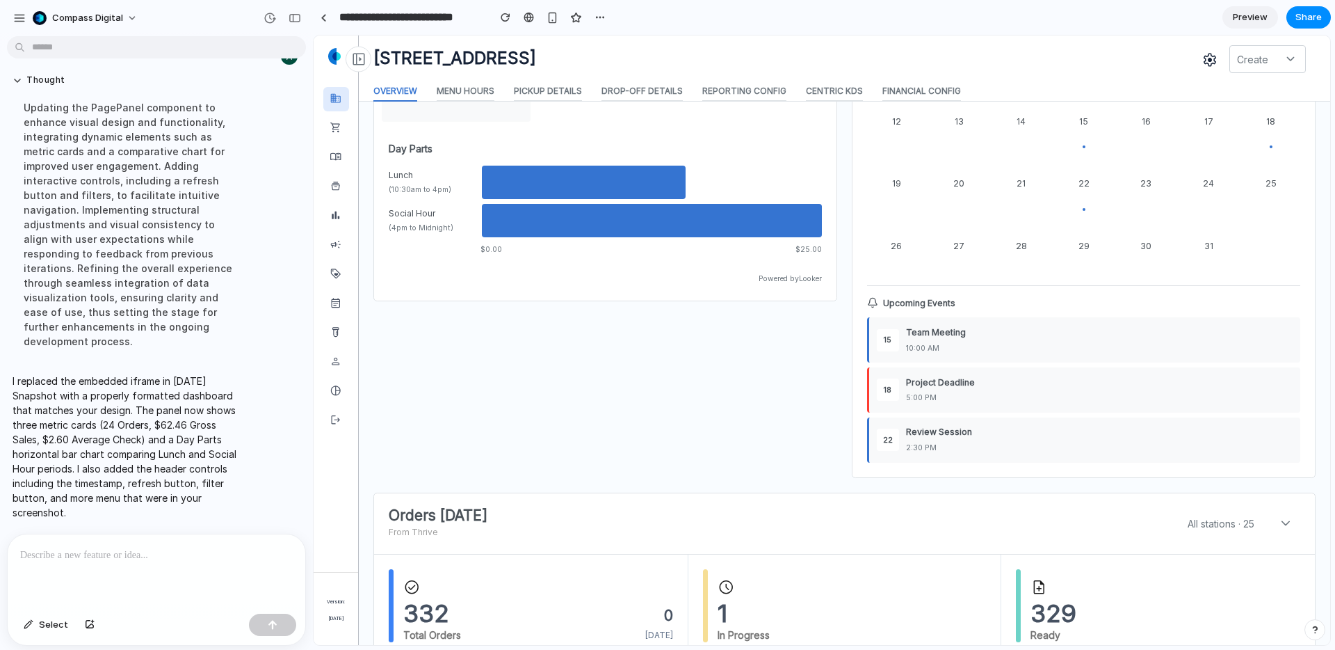
click at [907, 348] on div "10:00 AM" at bounding box center [1099, 348] width 387 height 15
click at [1087, 187] on span "22" at bounding box center [1084, 184] width 11 height 15
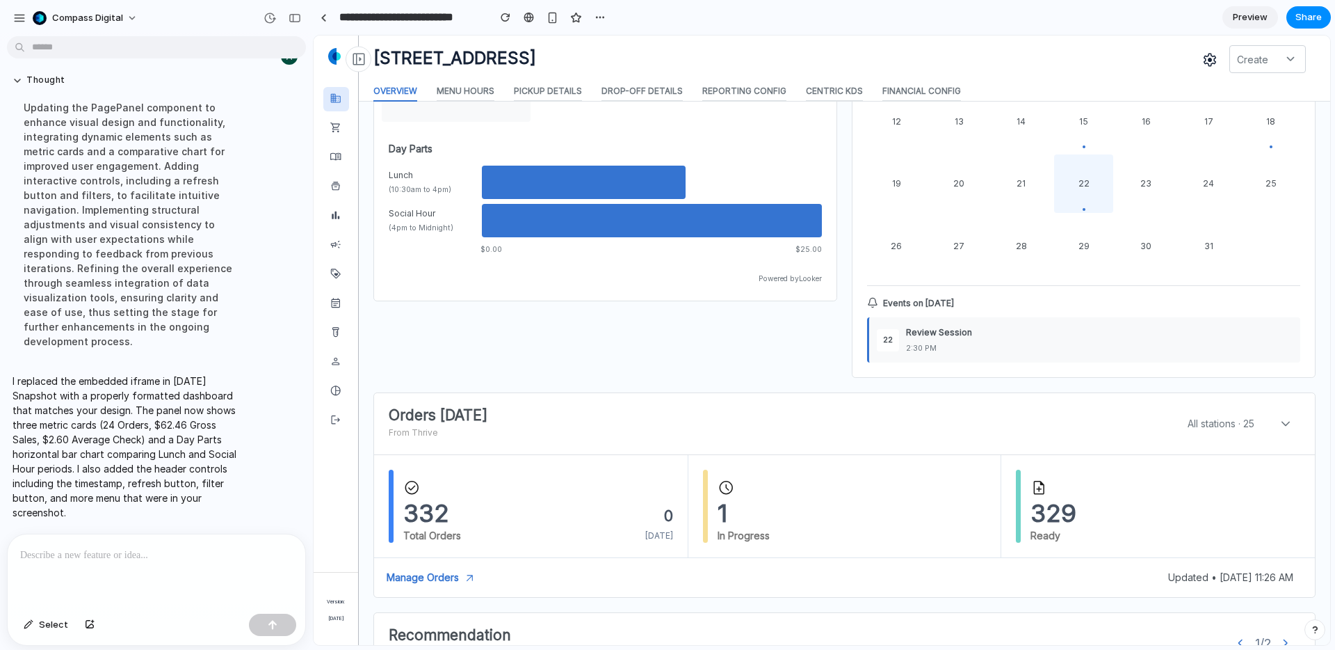
scroll to position [362, 0]
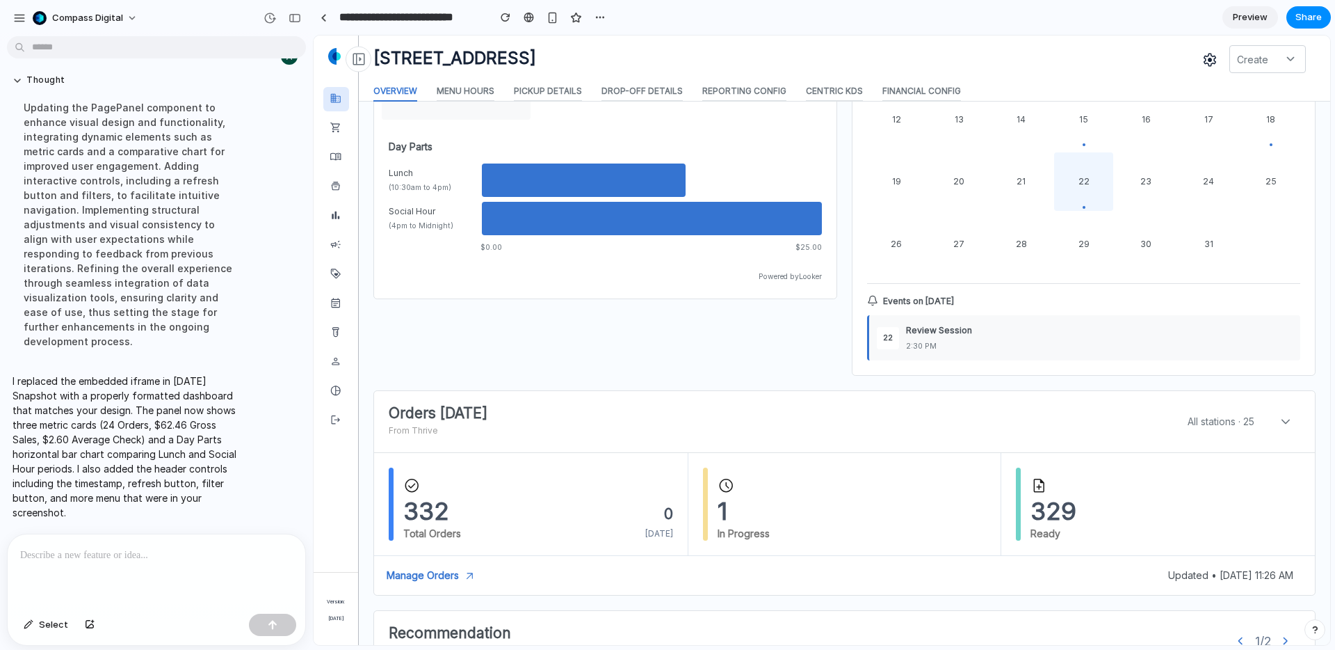
click at [1087, 187] on span "22" at bounding box center [1084, 181] width 11 height 15
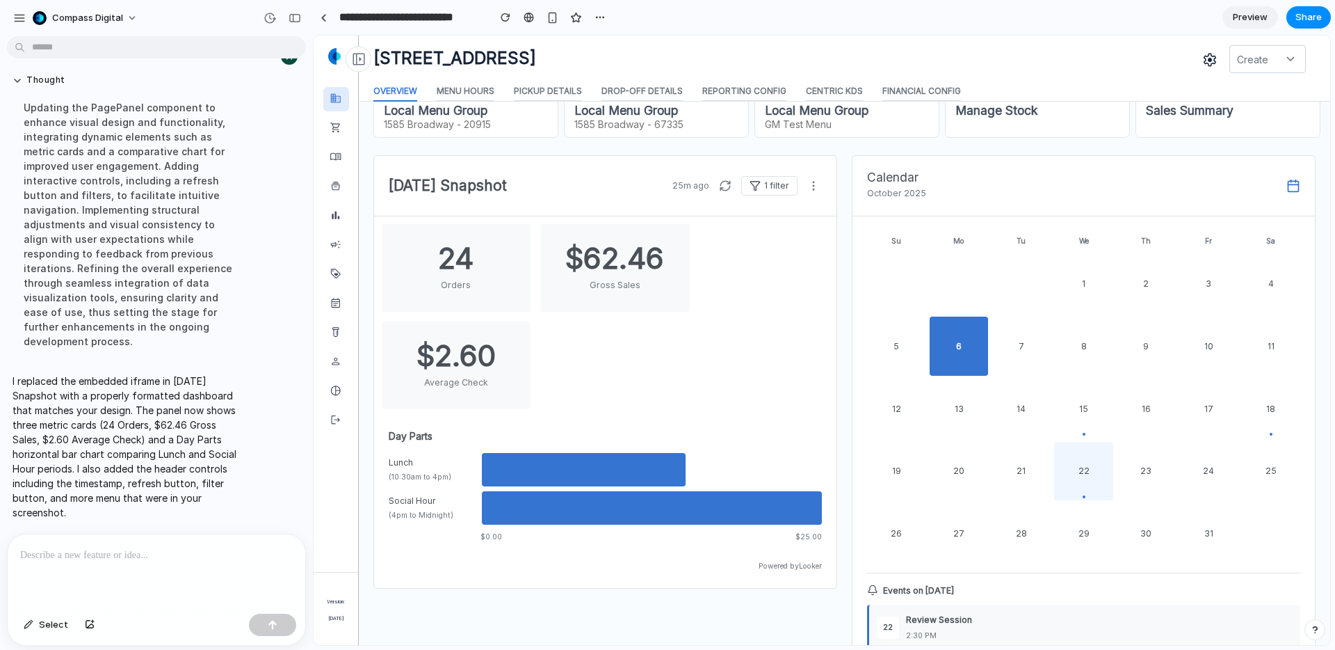
scroll to position [29, 0]
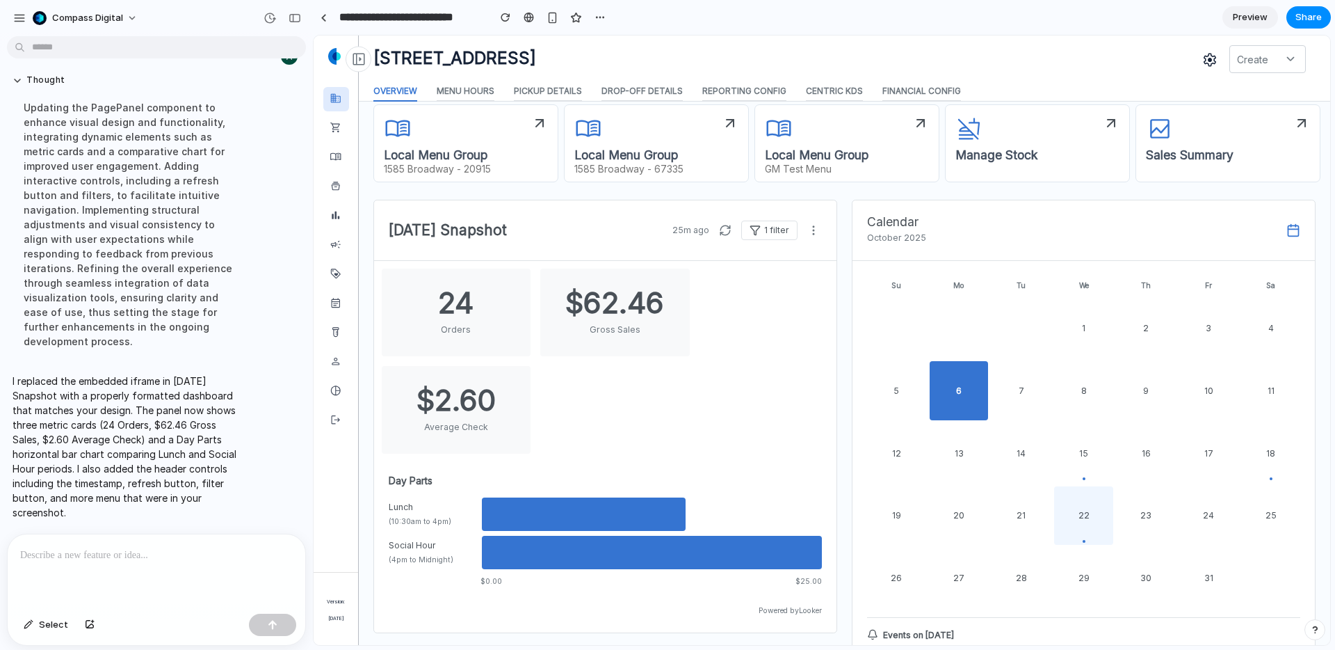
click at [959, 396] on span "6" at bounding box center [959, 390] width 6 height 15
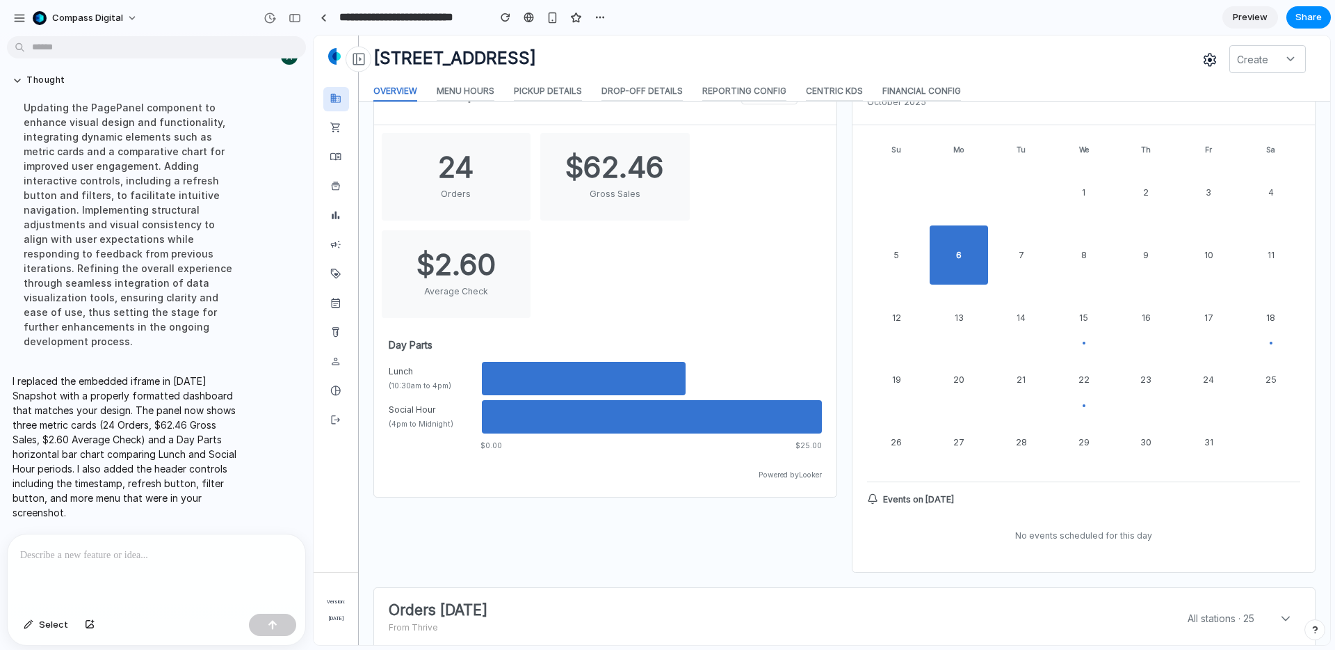
scroll to position [127, 0]
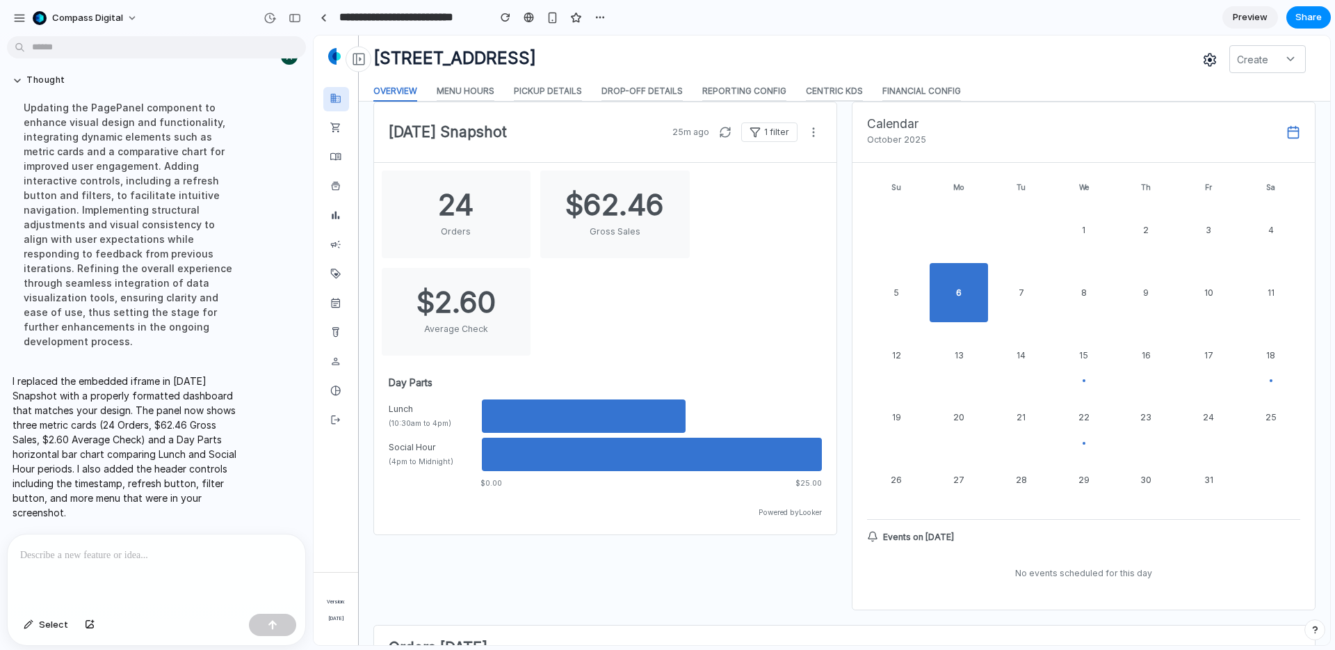
click at [1294, 136] on icon at bounding box center [1294, 132] width 14 height 14
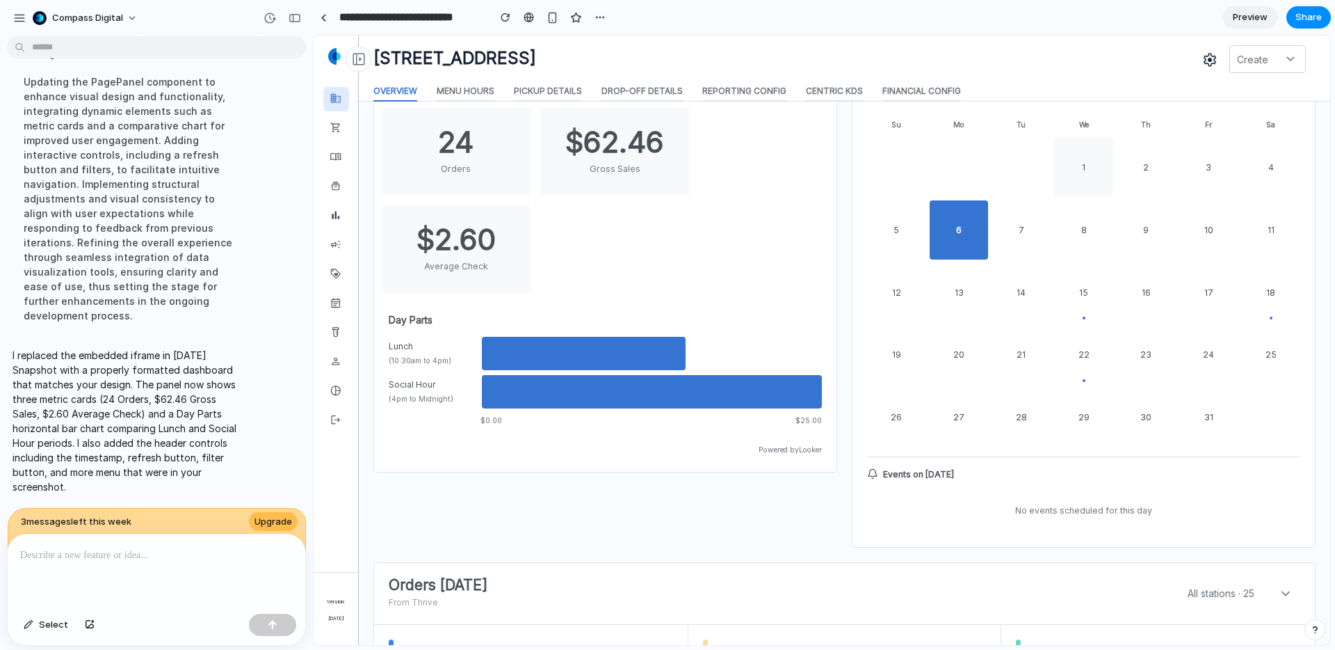
scroll to position [262, 0]
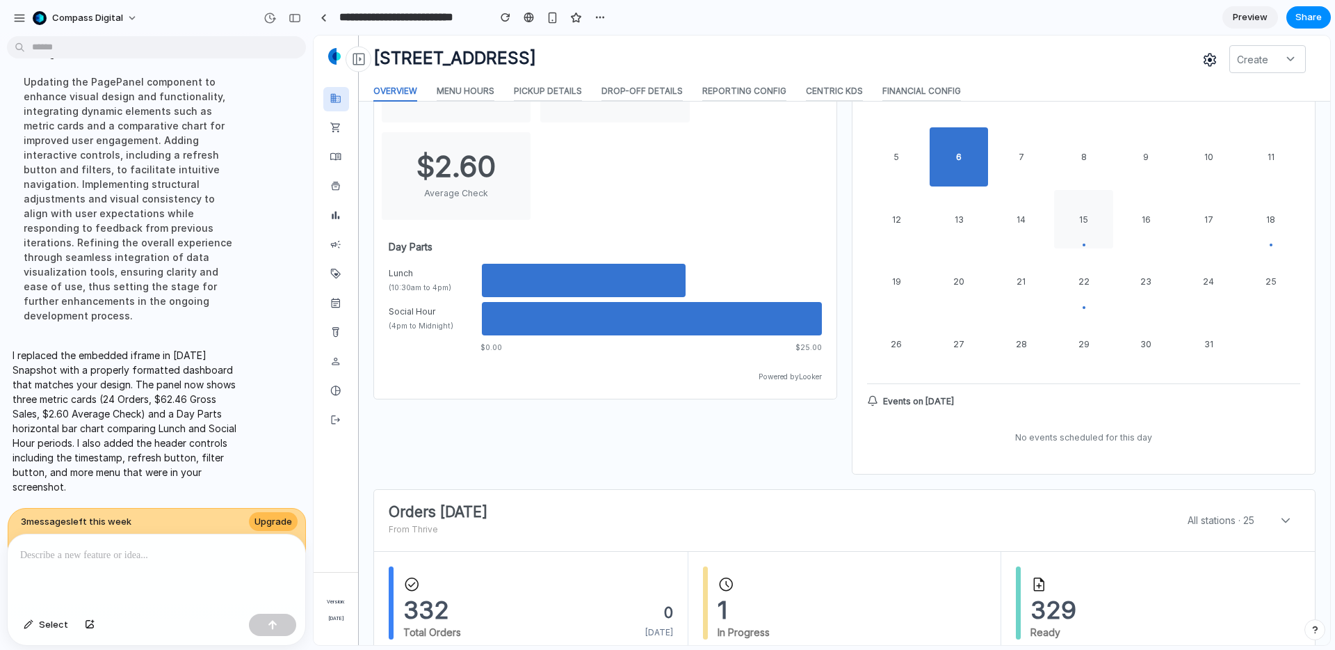
click at [1086, 216] on span "15" at bounding box center [1083, 219] width 9 height 15
click at [1095, 288] on div "22" at bounding box center [1083, 281] width 59 height 59
click at [1271, 238] on div "18" at bounding box center [1271, 219] width 59 height 59
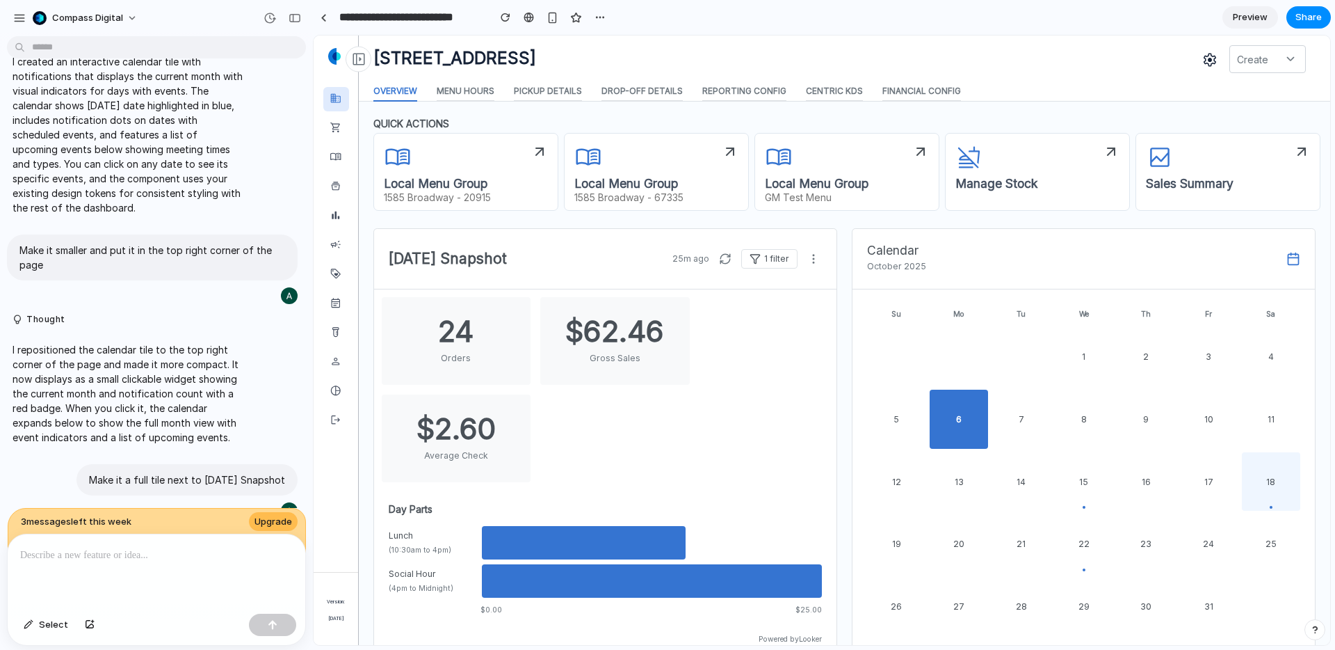
scroll to position [0, 0]
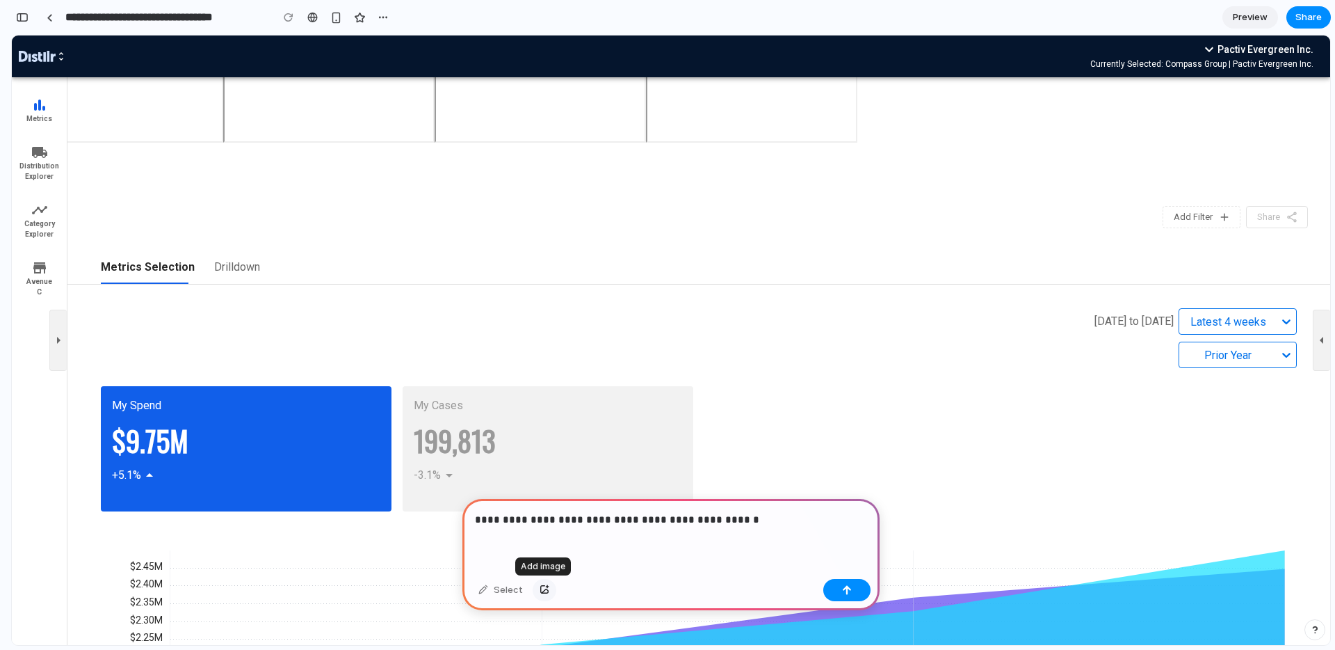
click at [541, 589] on div "button" at bounding box center [545, 590] width 10 height 8
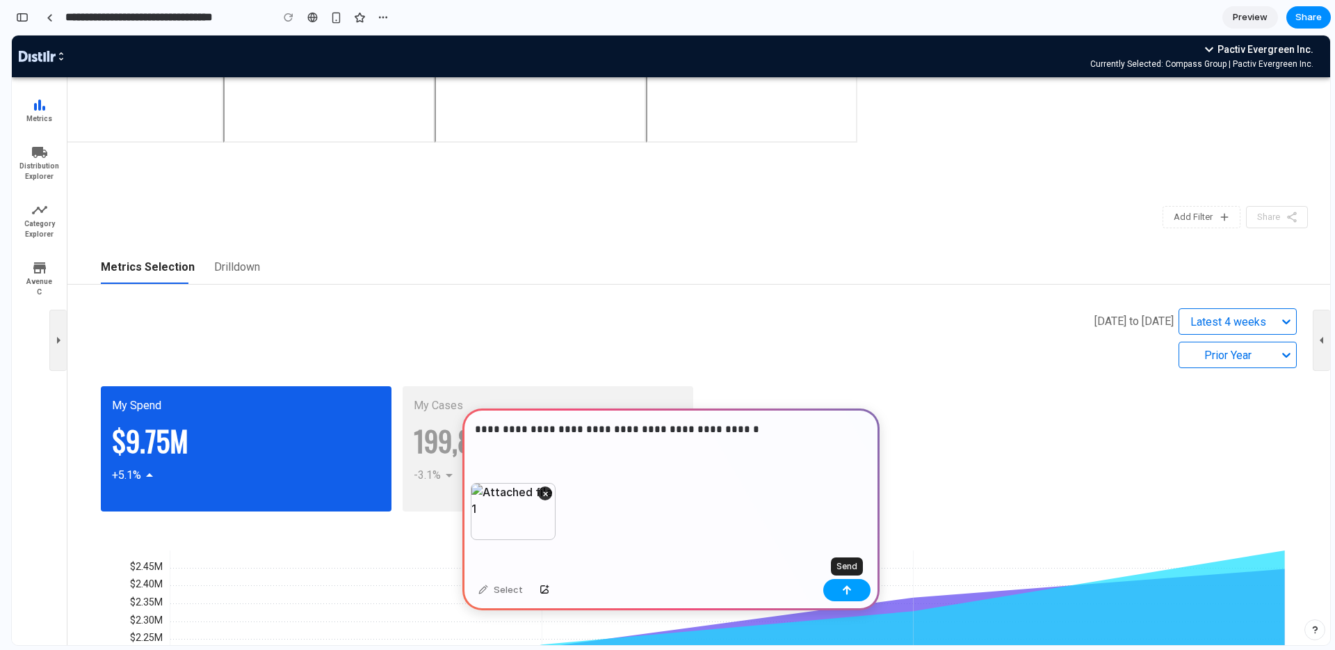
click at [851, 592] on div "button" at bounding box center [847, 590] width 10 height 10
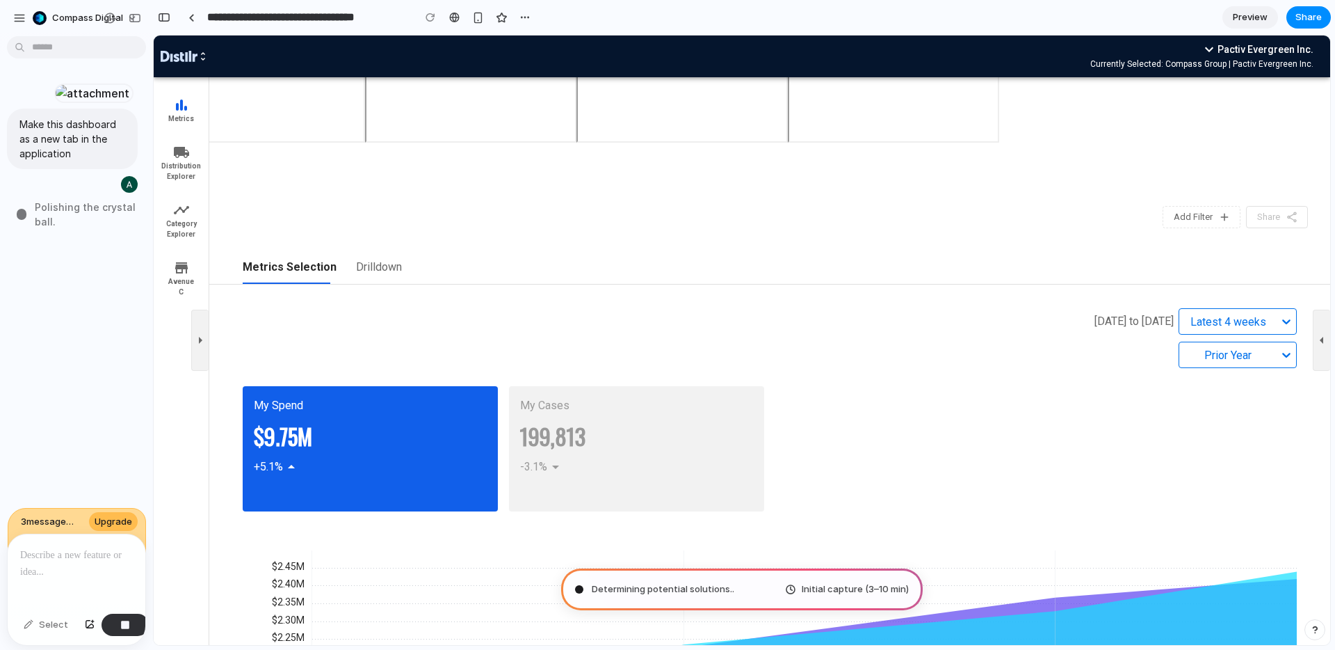
click at [56, 521] on span "3 message s left this week" at bounding box center [50, 522] width 58 height 14
click at [74, 561] on p at bounding box center [76, 555] width 113 height 17
click at [24, 520] on span "3 message s left this week" at bounding box center [50, 522] width 58 height 14
click at [42, 516] on span "3 message s left this week" at bounding box center [50, 522] width 58 height 14
click at [21, 16] on div "button" at bounding box center [19, 18] width 13 height 13
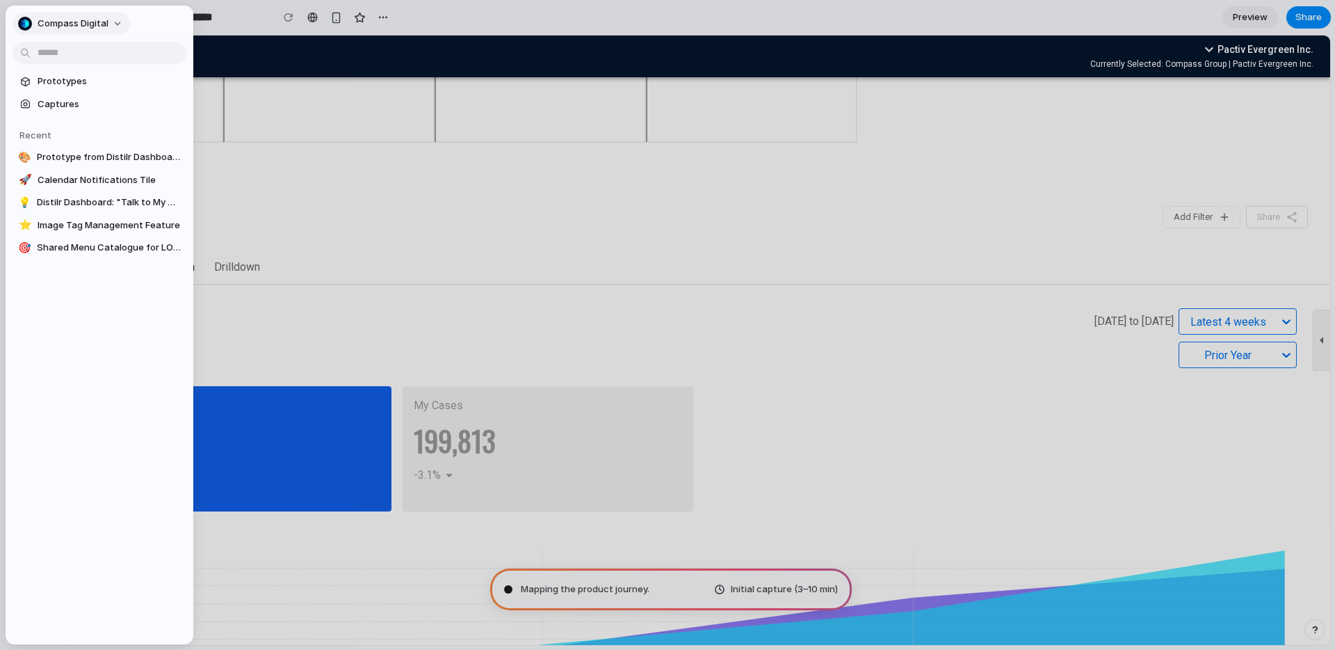
click at [115, 23] on button "Compass Digital" at bounding box center [72, 24] width 118 height 22
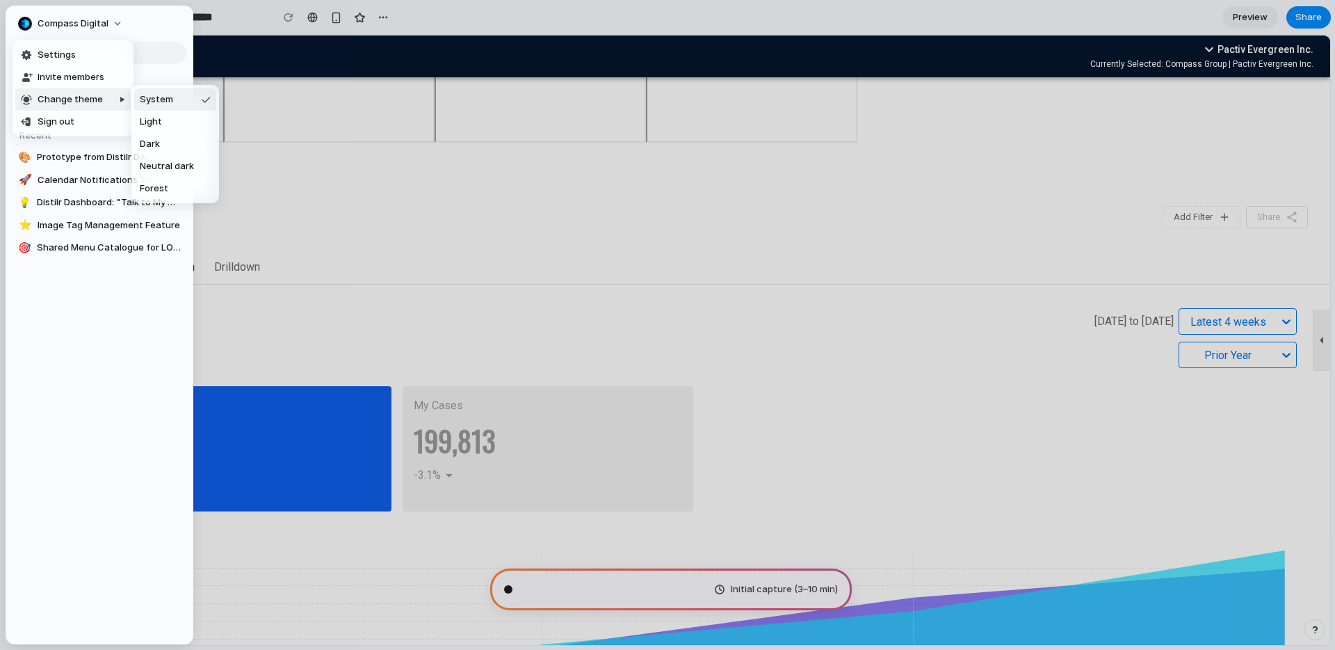
click at [56, 414] on div "Settings Invite members Change theme Sign out" at bounding box center [667, 325] width 1335 height 650
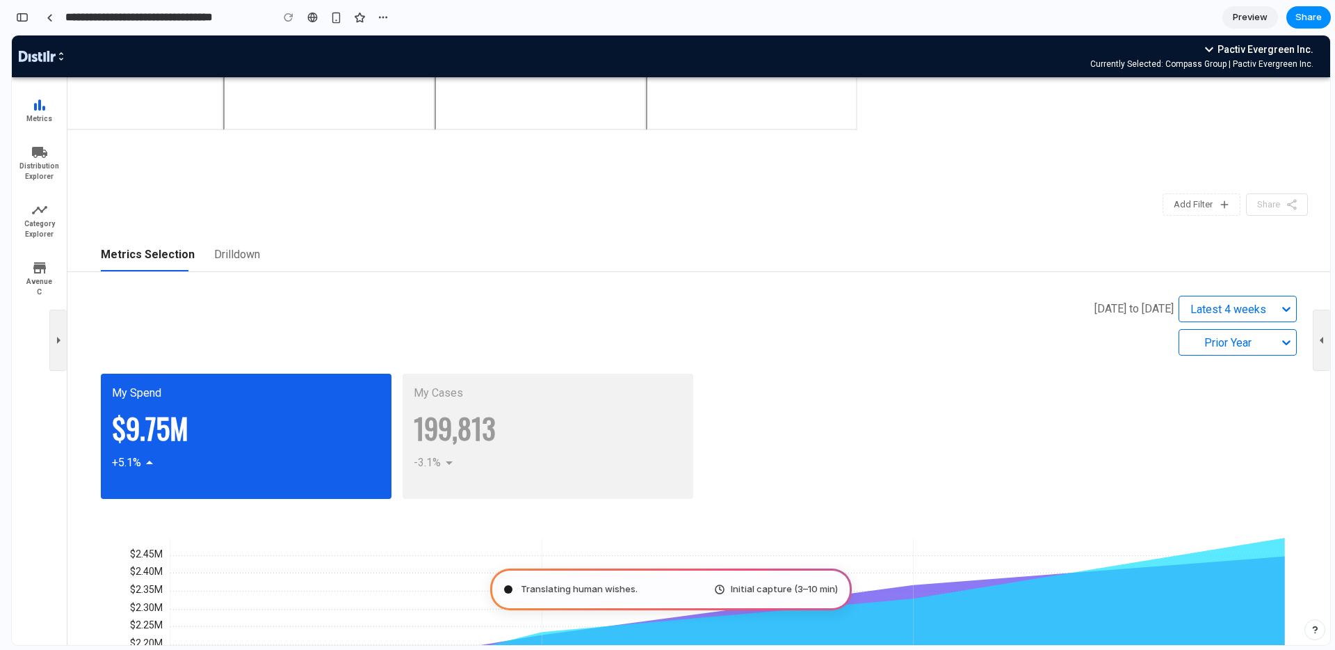
scroll to position [15, 0]
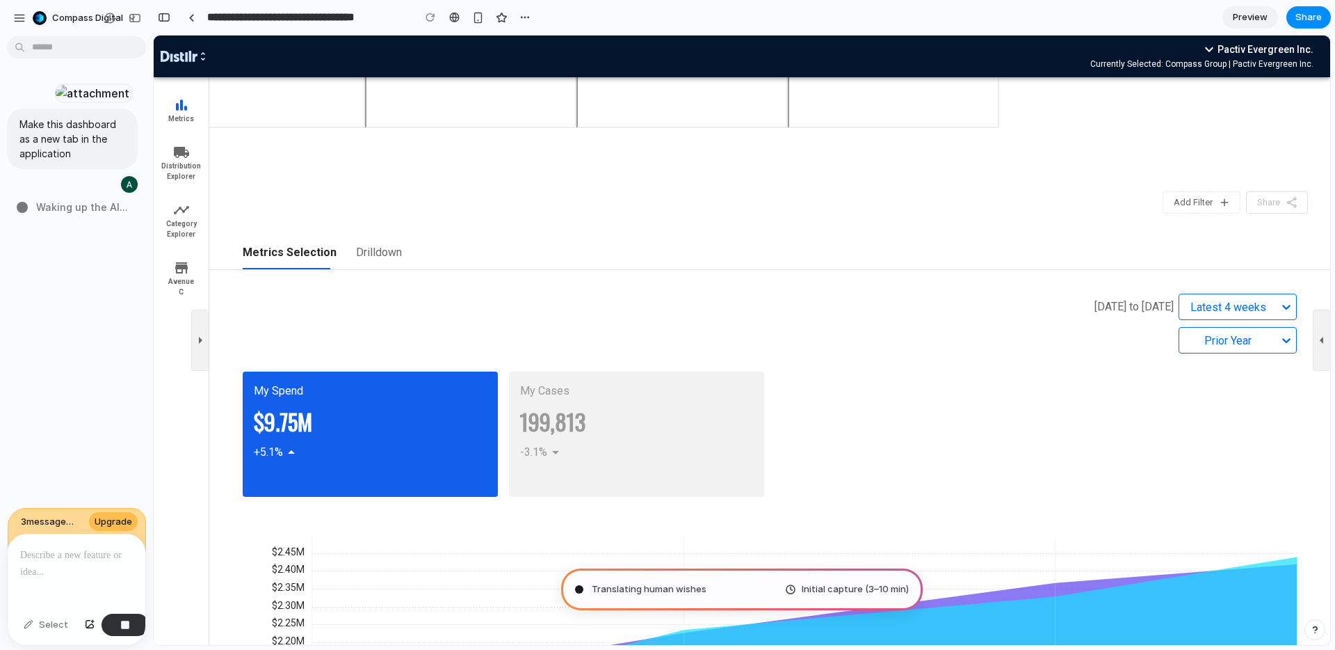
click at [61, 524] on span "3 message s left this week" at bounding box center [50, 522] width 58 height 14
click at [121, 520] on span "Upgrade" at bounding box center [114, 522] width 38 height 14
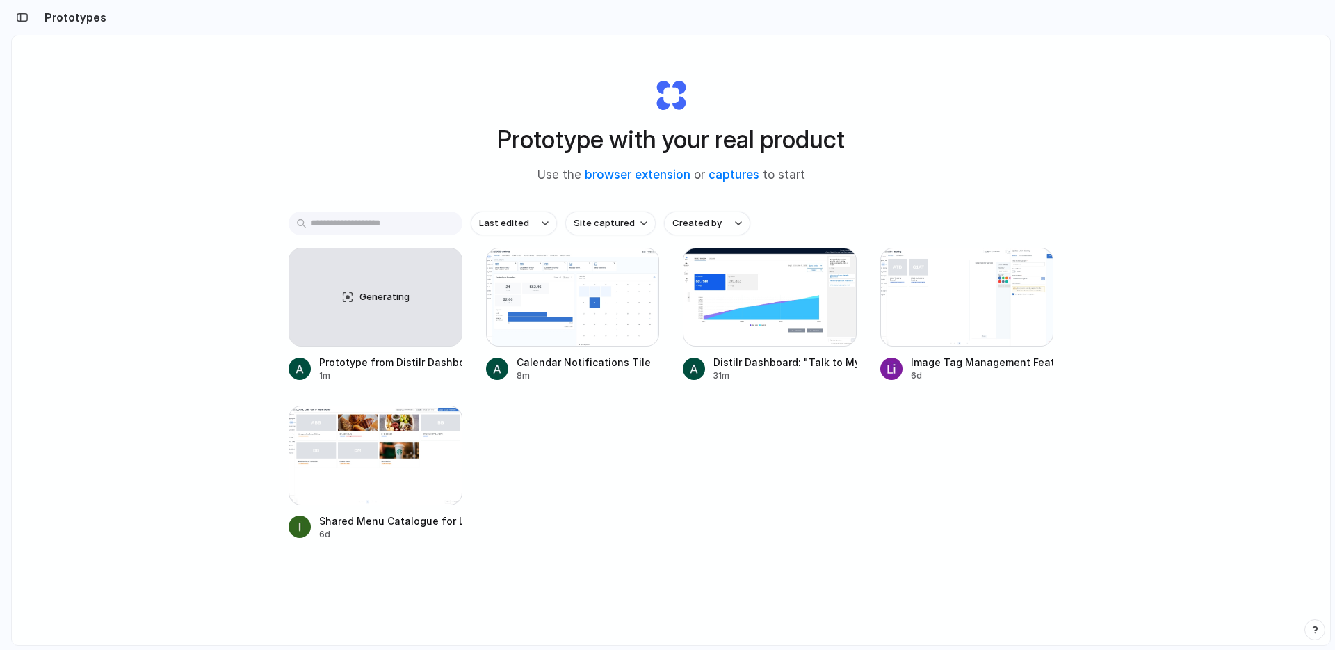
scroll to position [4, 0]
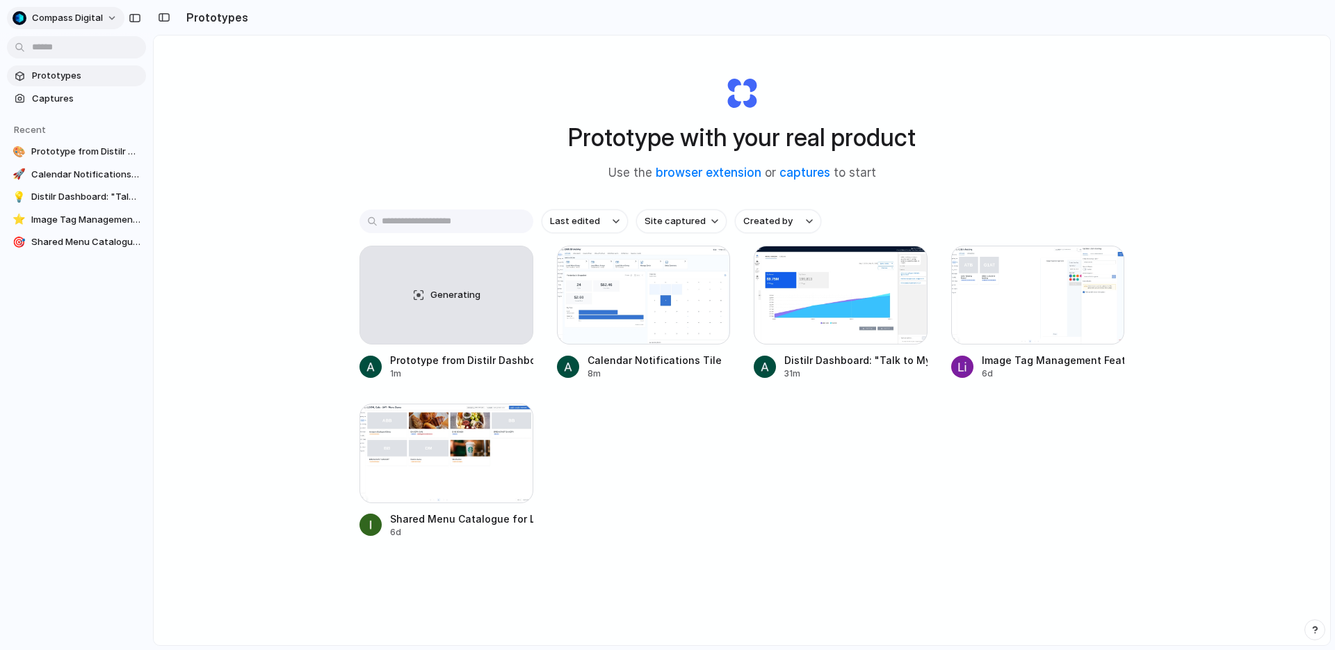
click at [75, 16] on span "Compass Digital" at bounding box center [67, 18] width 71 height 14
click at [54, 49] on span "Settings" at bounding box center [51, 49] width 38 height 14
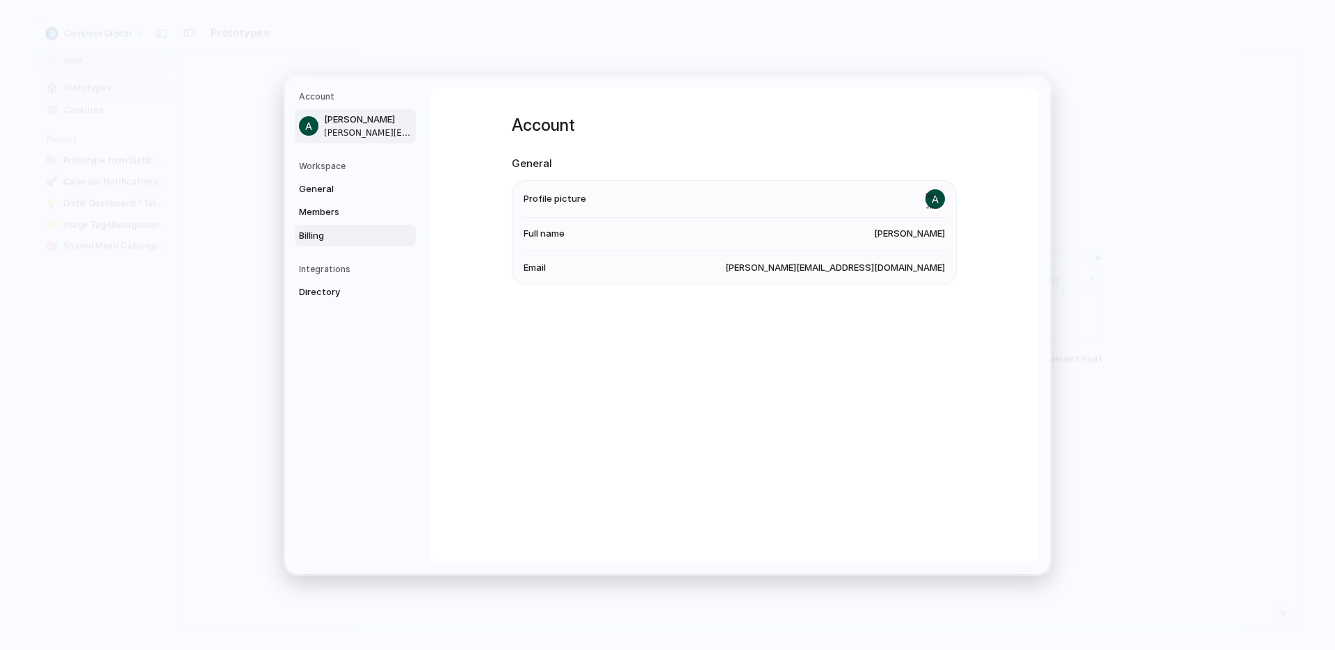
click at [332, 225] on link "Billing" at bounding box center [355, 235] width 121 height 22
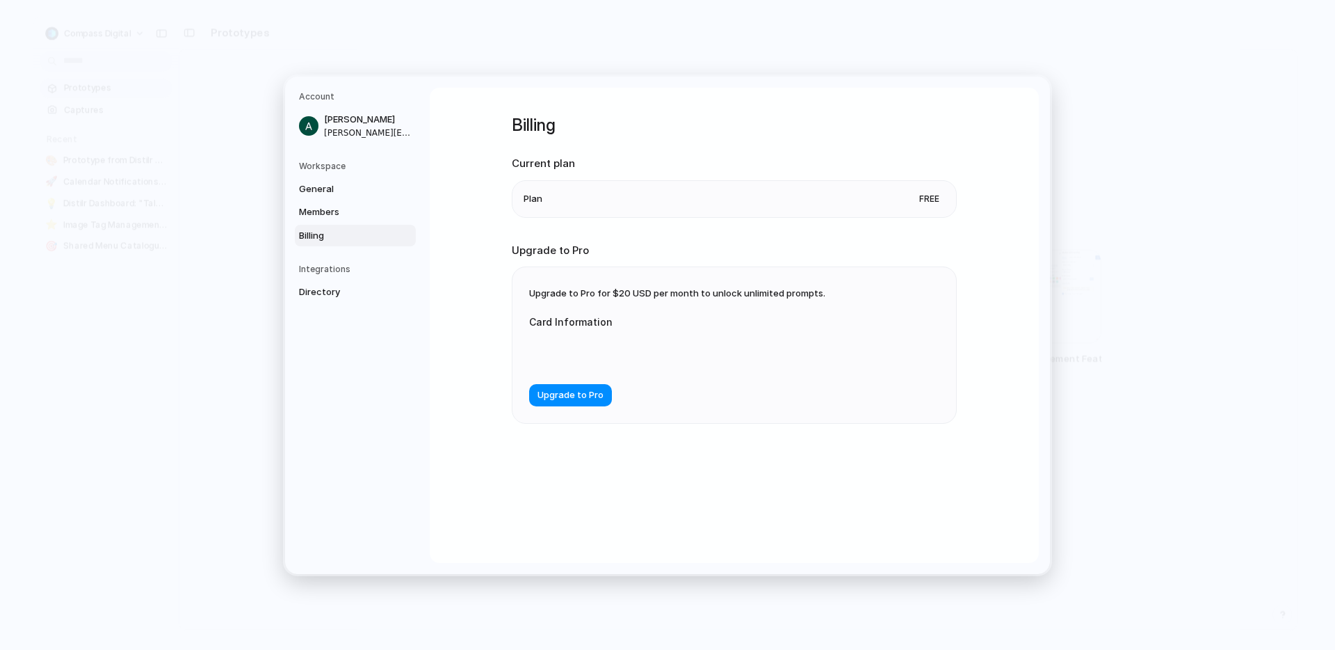
click at [310, 93] on h5 "Account" at bounding box center [357, 96] width 117 height 13
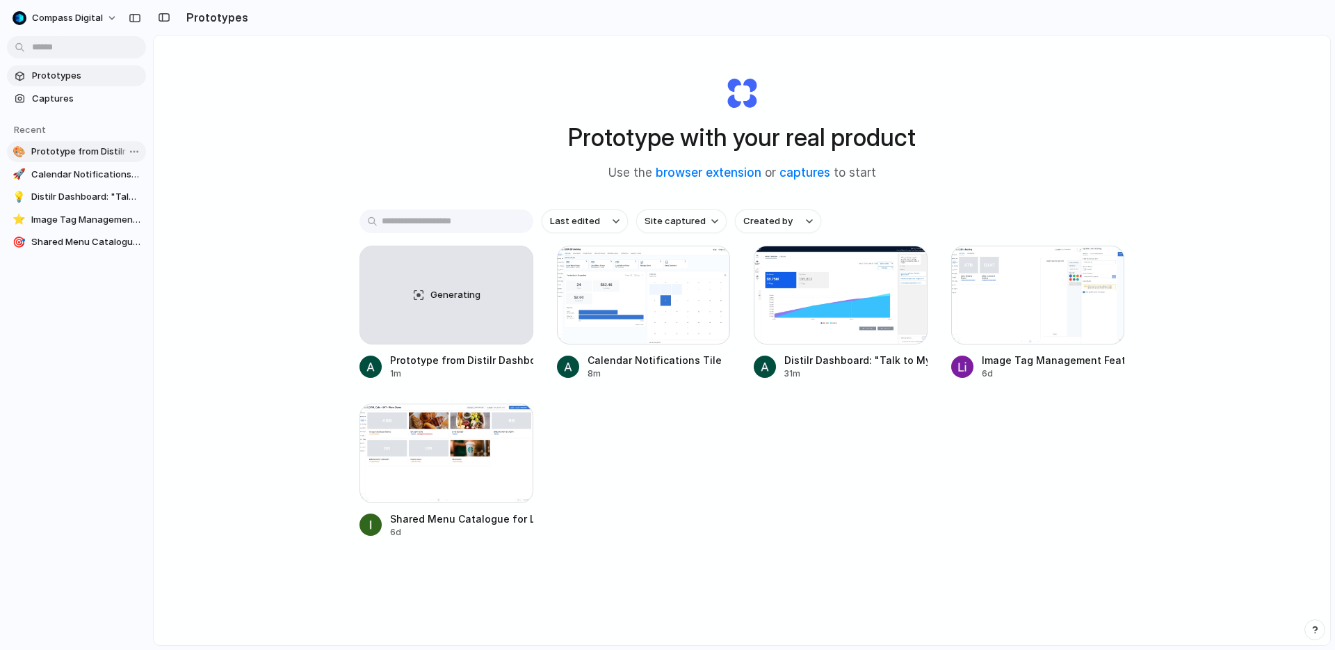
click at [56, 152] on span "Prototype from Distilr Dashboard v2" at bounding box center [85, 152] width 109 height 14
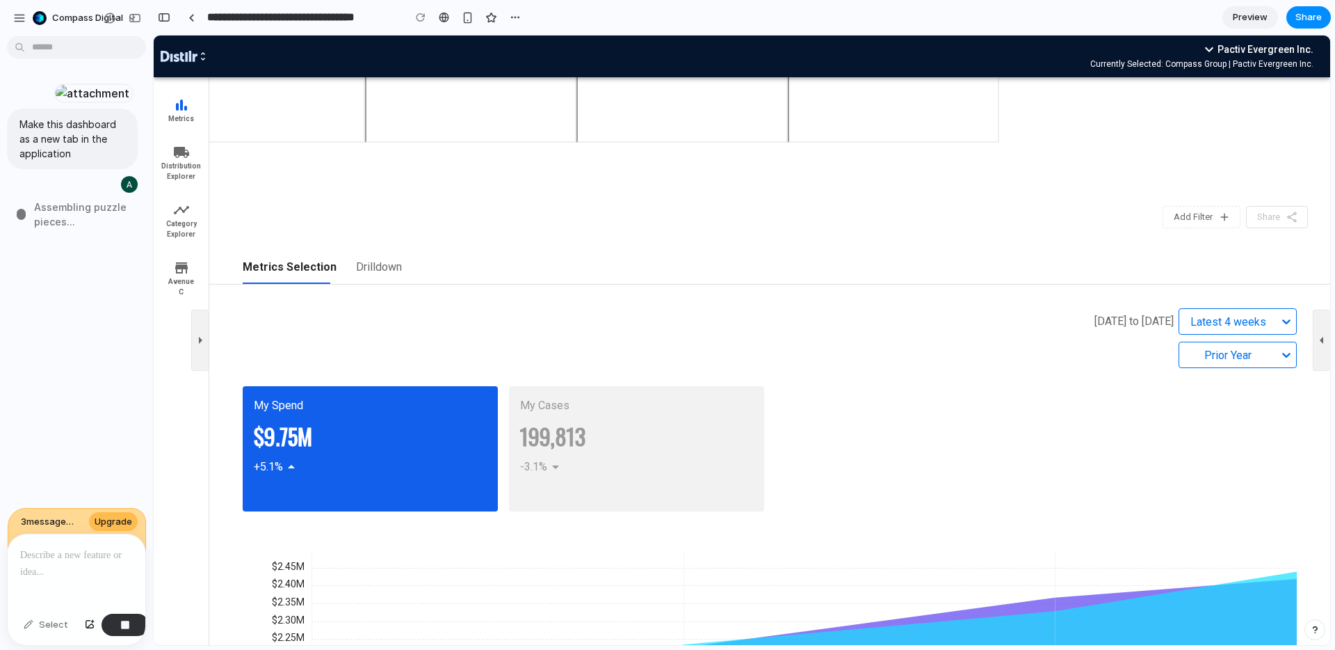
type input "**********"
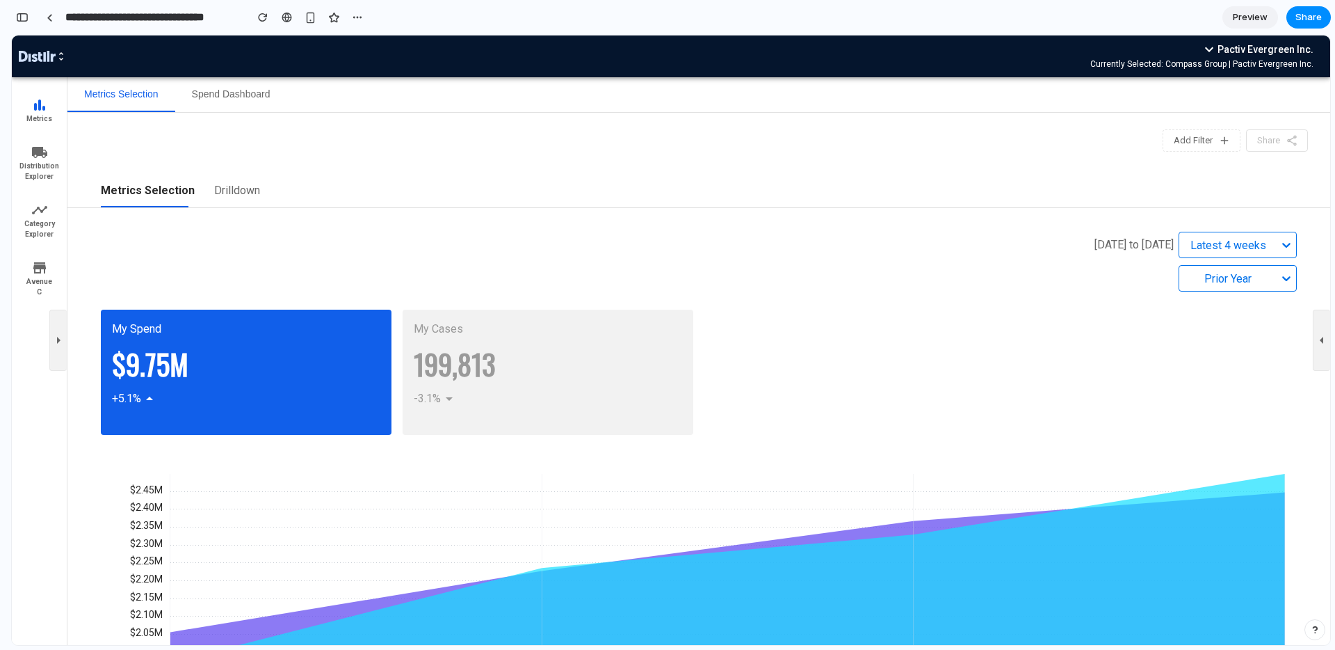
click at [240, 91] on button "Spend Dashboard" at bounding box center [231, 94] width 112 height 35
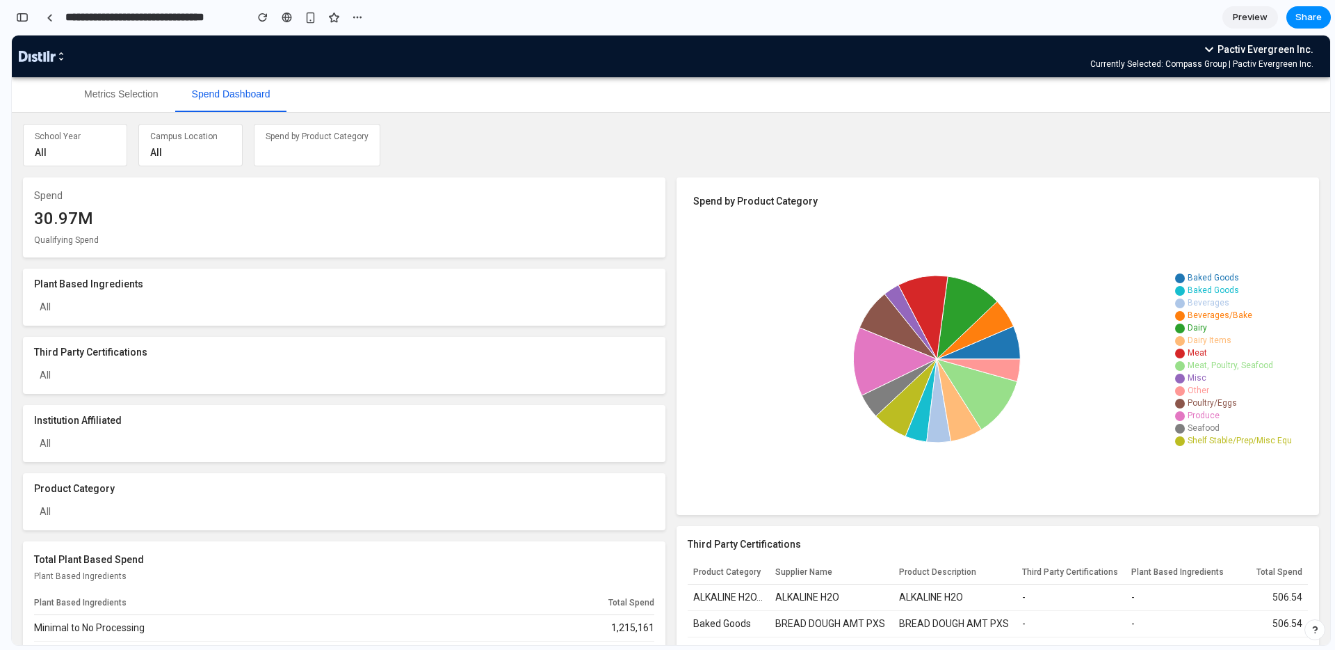
click at [49, 299] on div "All" at bounding box center [344, 307] width 620 height 20
click at [56, 305] on div "All" at bounding box center [344, 307] width 620 height 20
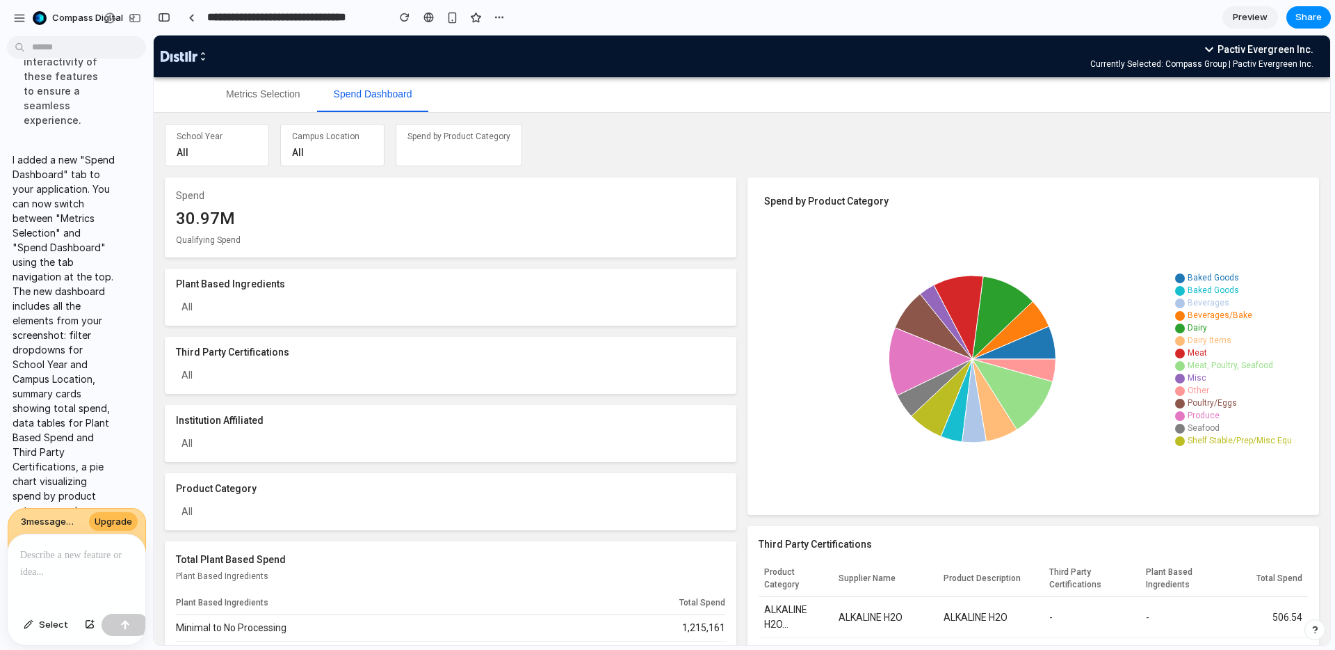
click at [50, 579] on div at bounding box center [77, 571] width 138 height 74
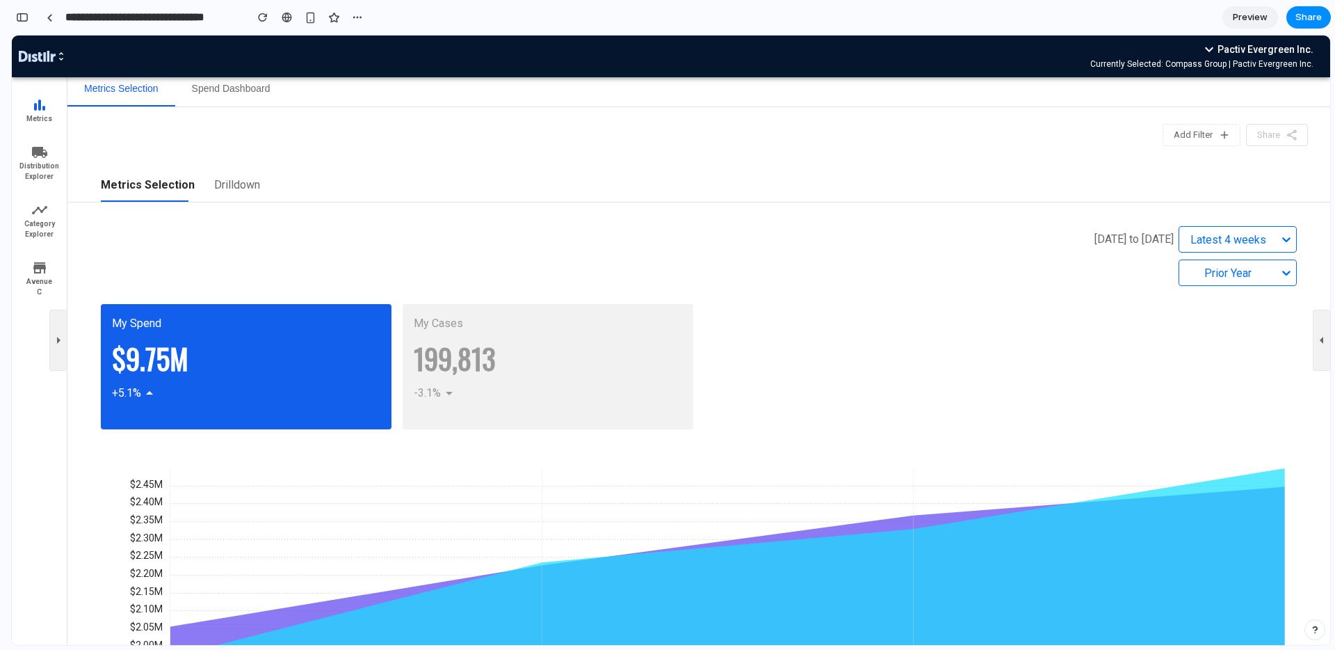
scroll to position [4, 0]
click at [223, 88] on button "Spend Dashboard" at bounding box center [231, 89] width 112 height 35
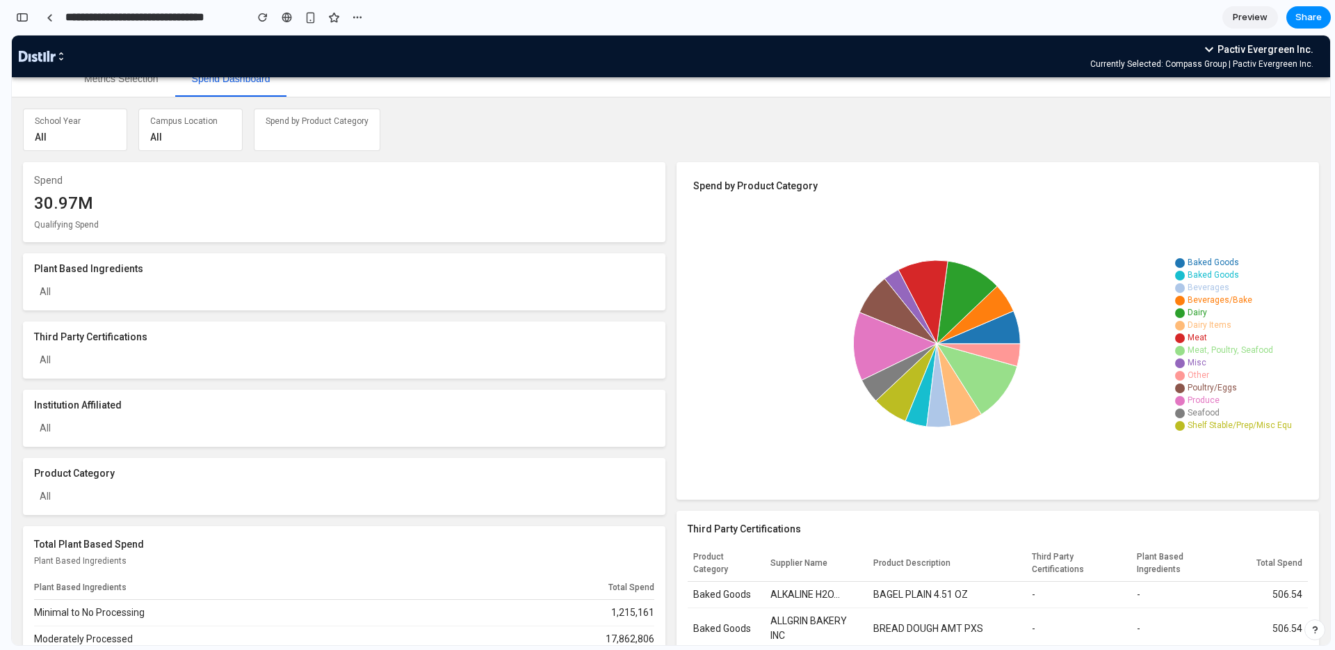
scroll to position [0, 0]
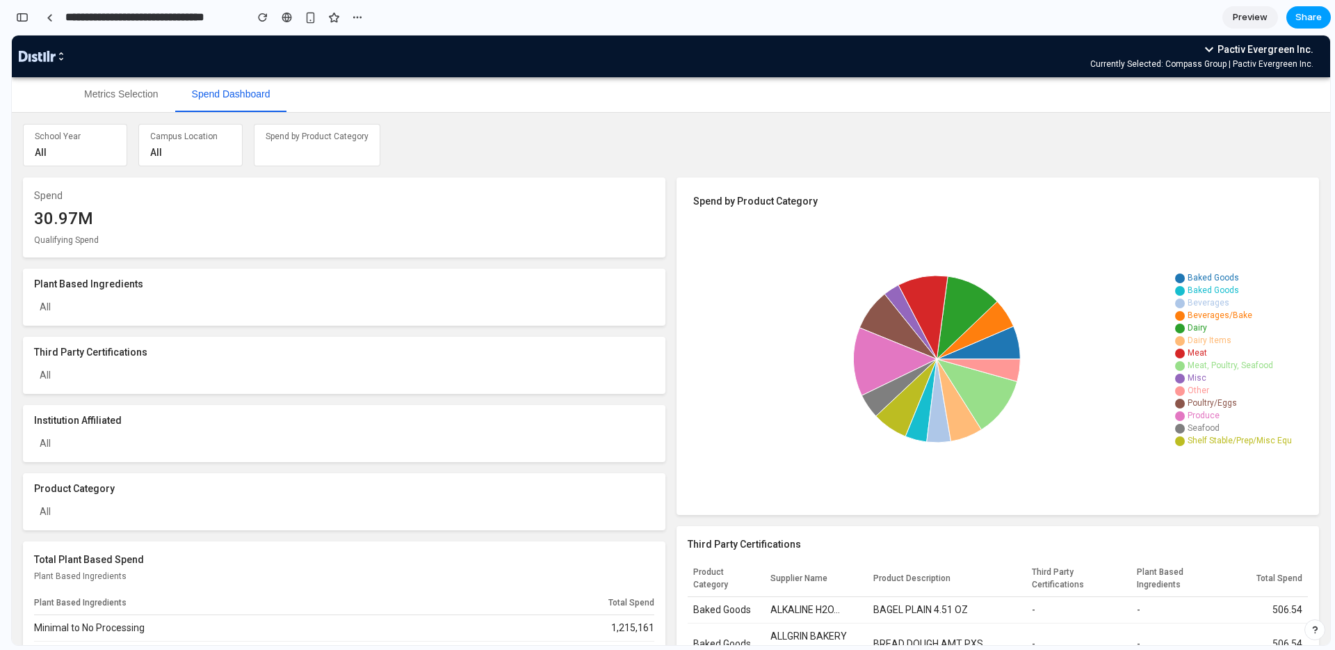
click at [1304, 17] on span "Share" at bounding box center [1309, 17] width 26 height 14
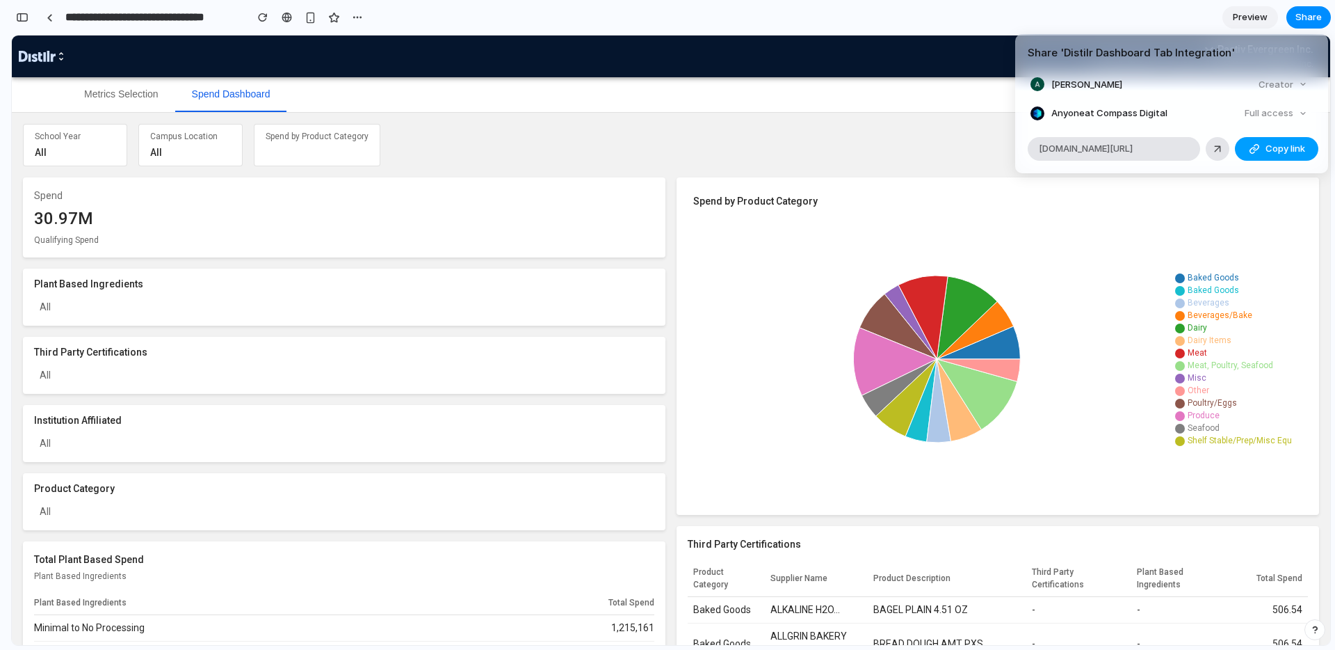
click at [1274, 149] on span "Copy link" at bounding box center [1286, 149] width 40 height 14
click at [896, 101] on div "Share ' Distilr Dashboard Tab Integration ' Alexandra Sluchevsky Creator Anyone…" at bounding box center [667, 325] width 1335 height 650
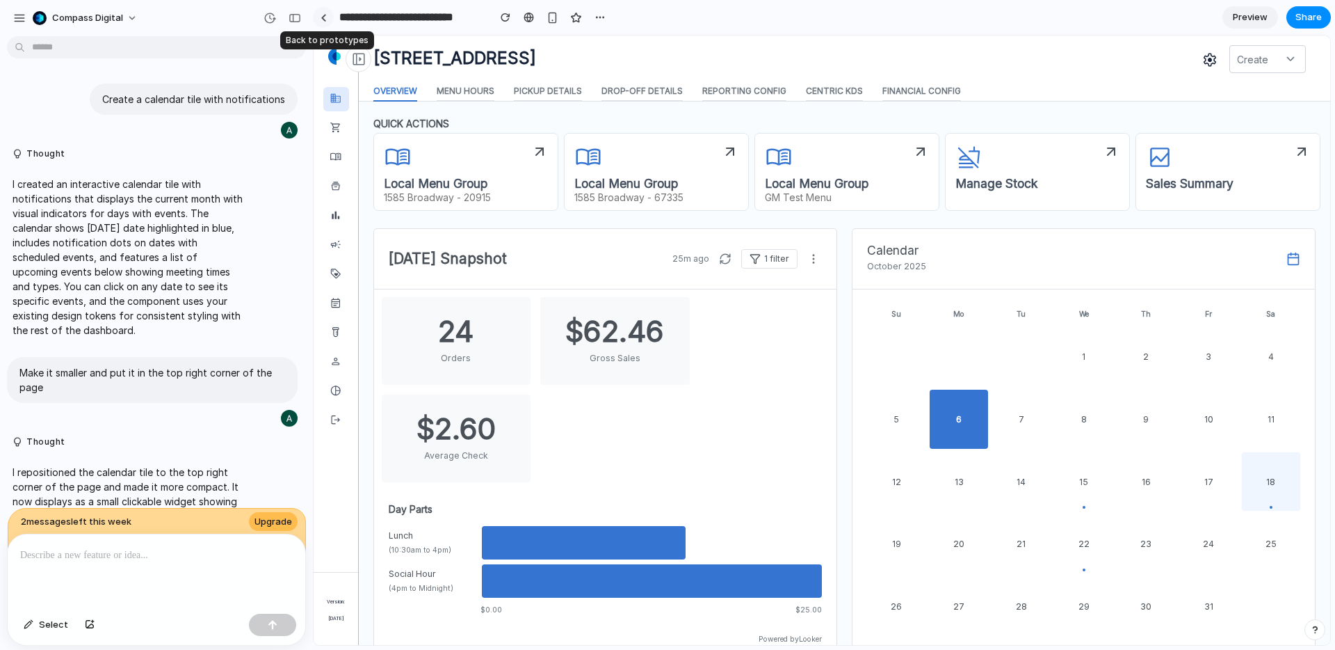
click at [322, 21] on link at bounding box center [323, 17] width 21 height 21
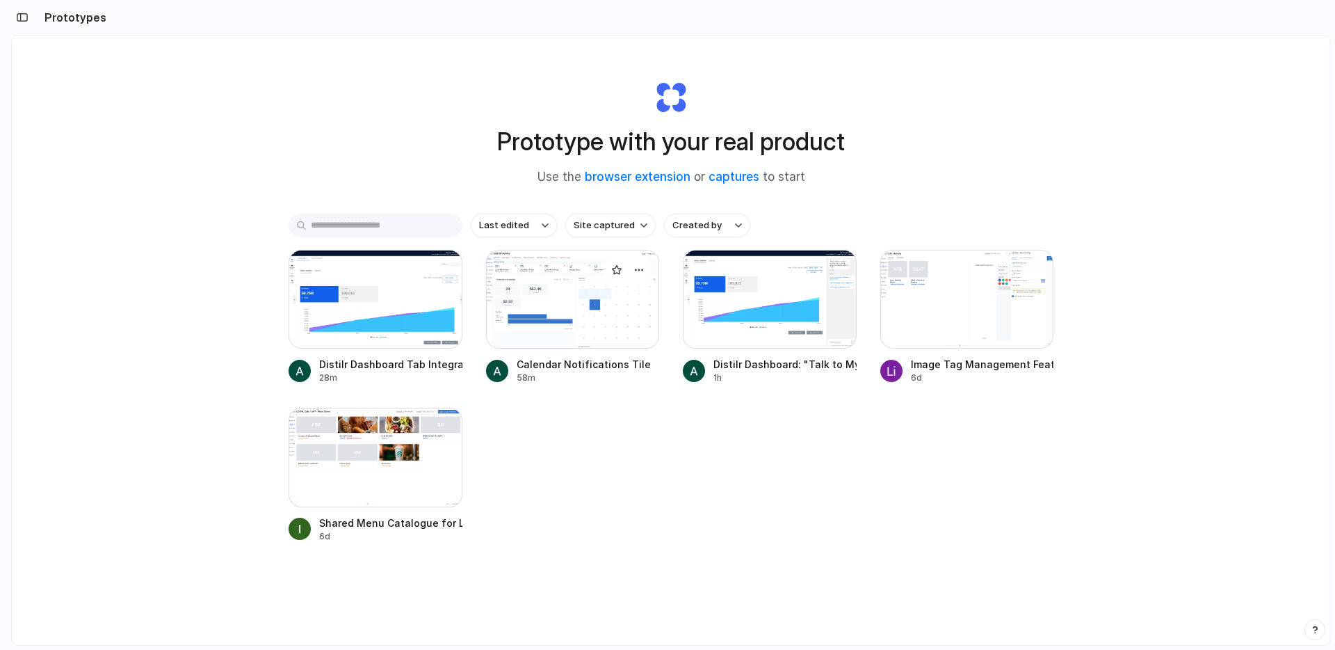
click at [537, 310] on div at bounding box center [573, 299] width 174 height 99
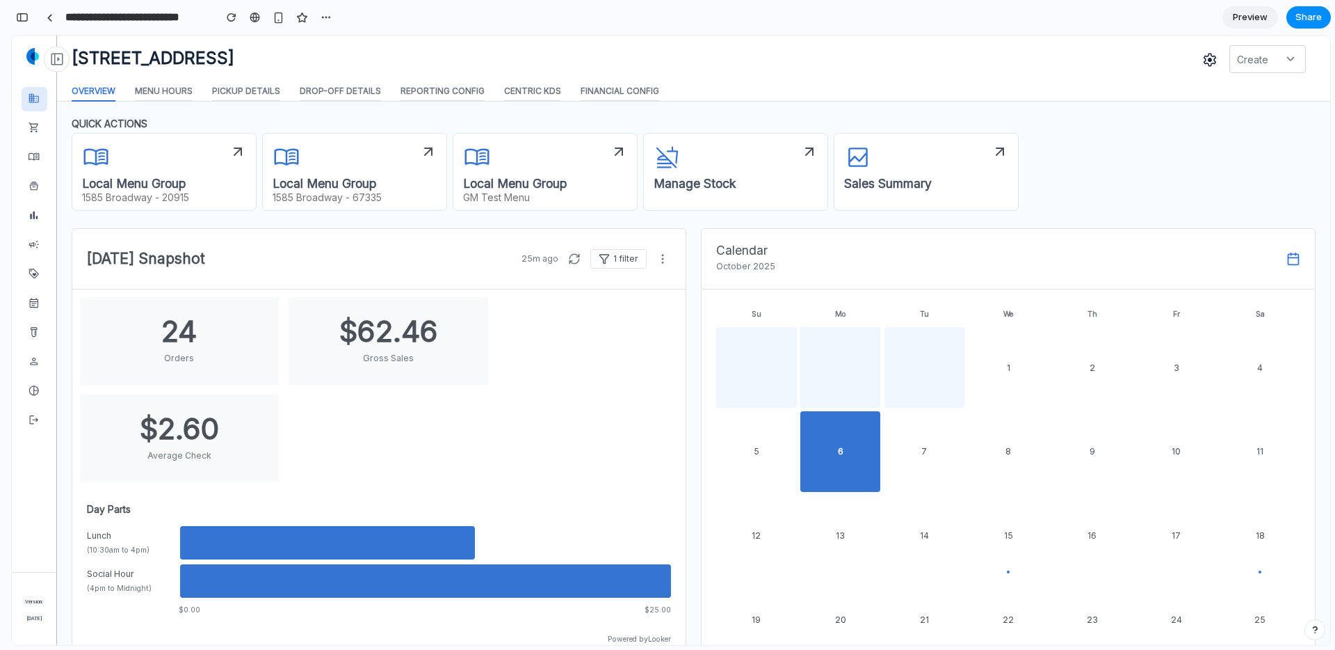
scroll to position [1, 0]
